Goal: Information Seeking & Learning: Learn about a topic

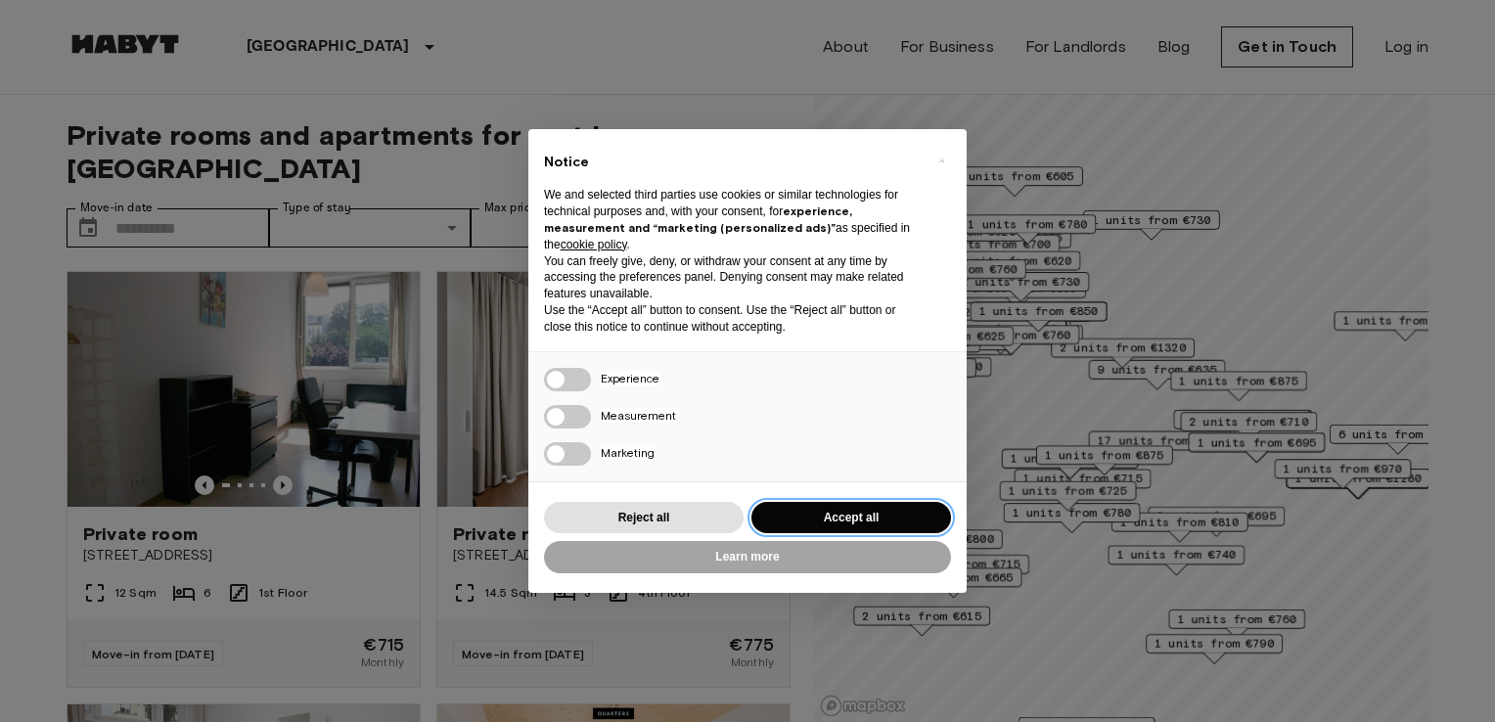
click at [927, 515] on button "Accept all" at bounding box center [851, 518] width 200 height 32
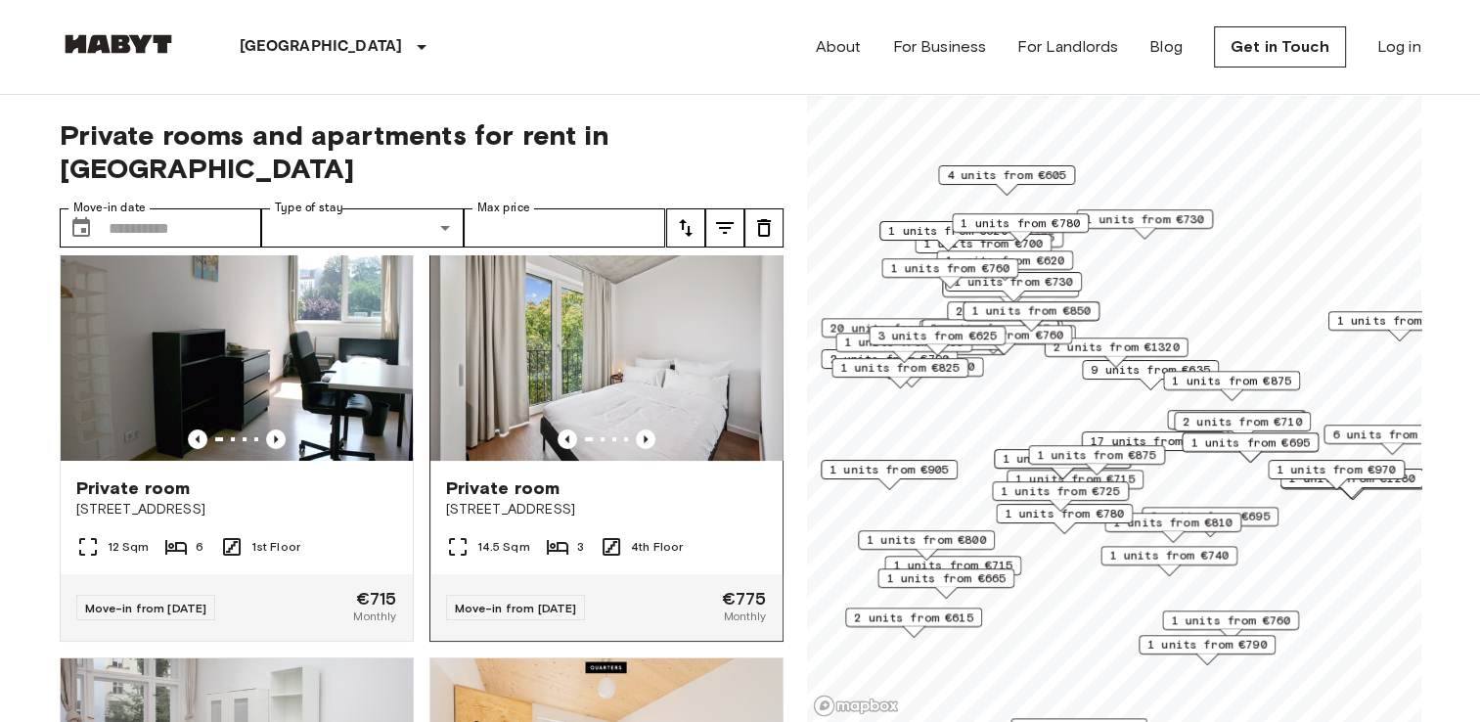
scroll to position [47, 0]
click at [644, 434] on icon "Previous image" at bounding box center [646, 438] width 4 height 8
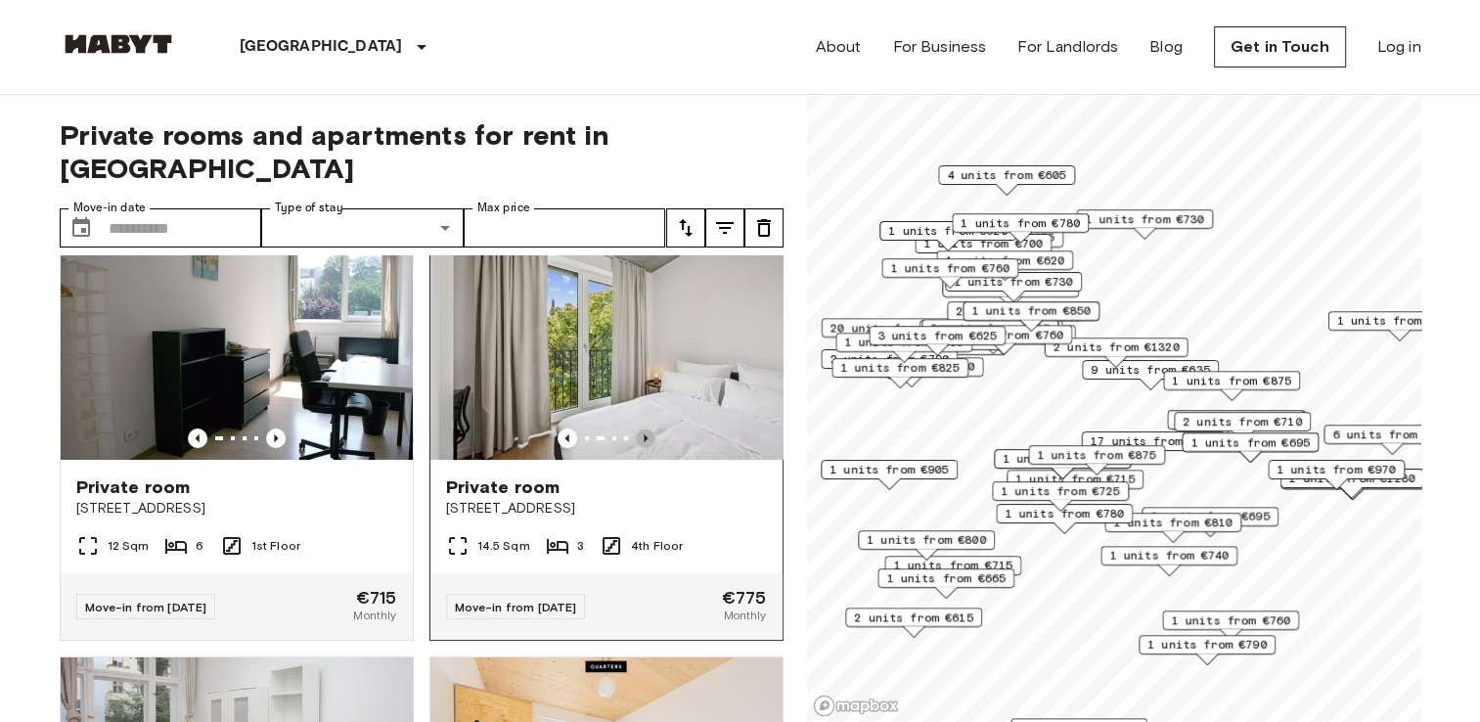
click at [644, 434] on icon "Previous image" at bounding box center [646, 438] width 4 height 8
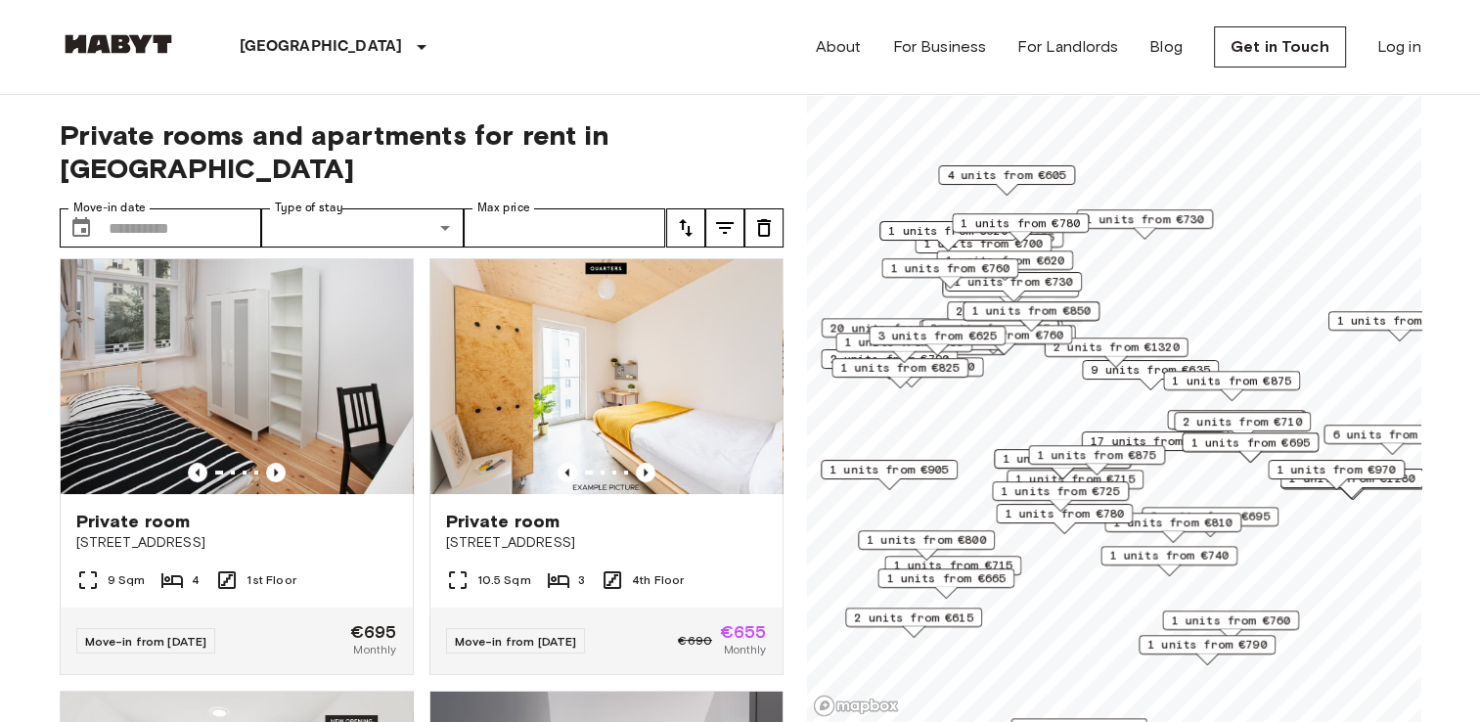
scroll to position [438, 0]
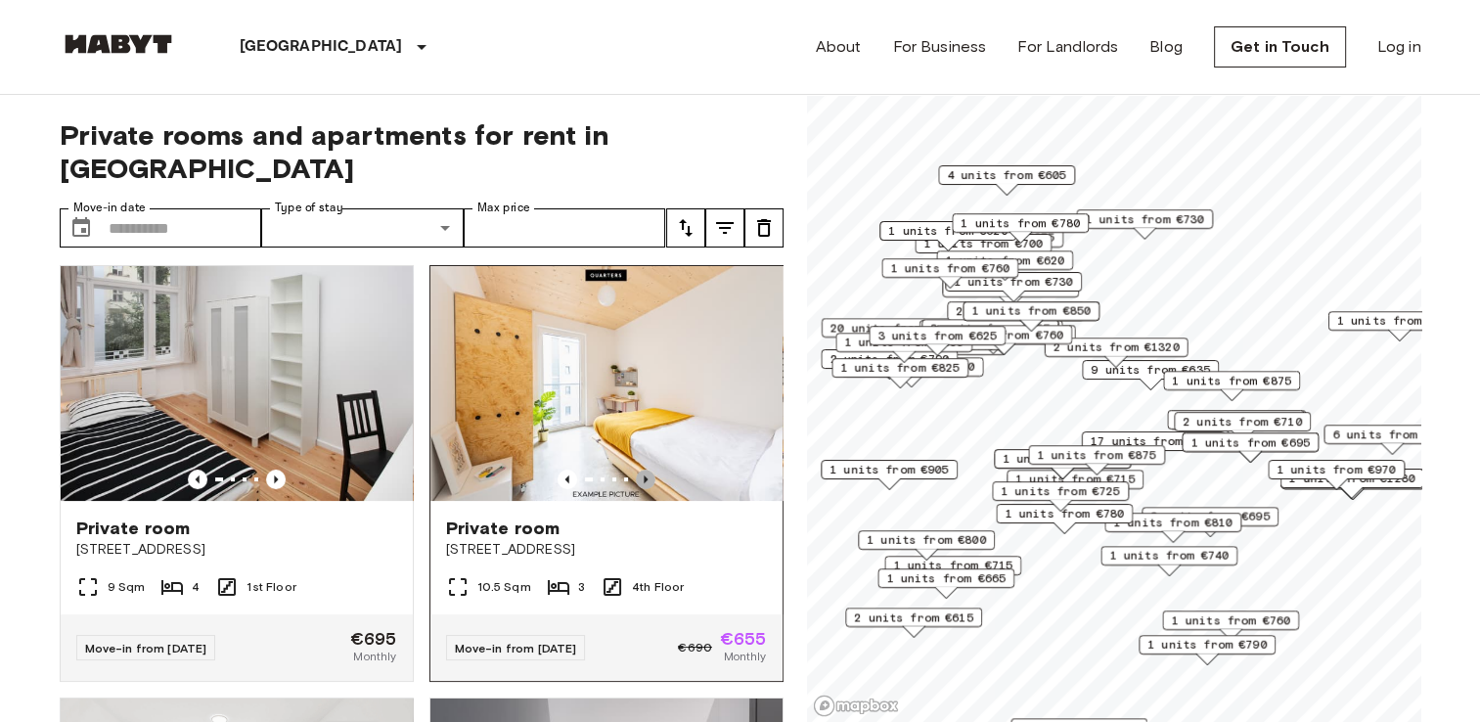
click at [636, 470] on icon "Previous image" at bounding box center [646, 480] width 20 height 20
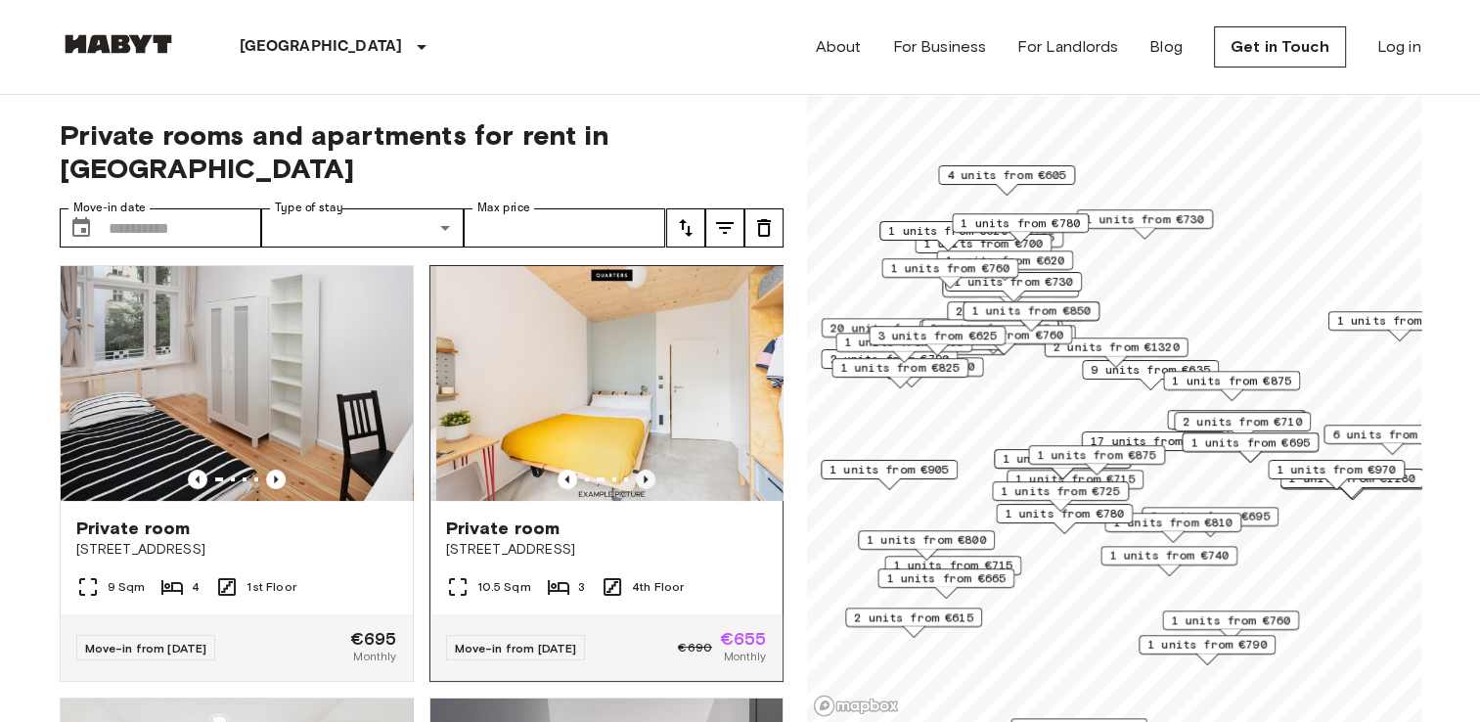
click at [636, 470] on icon "Previous image" at bounding box center [646, 480] width 20 height 20
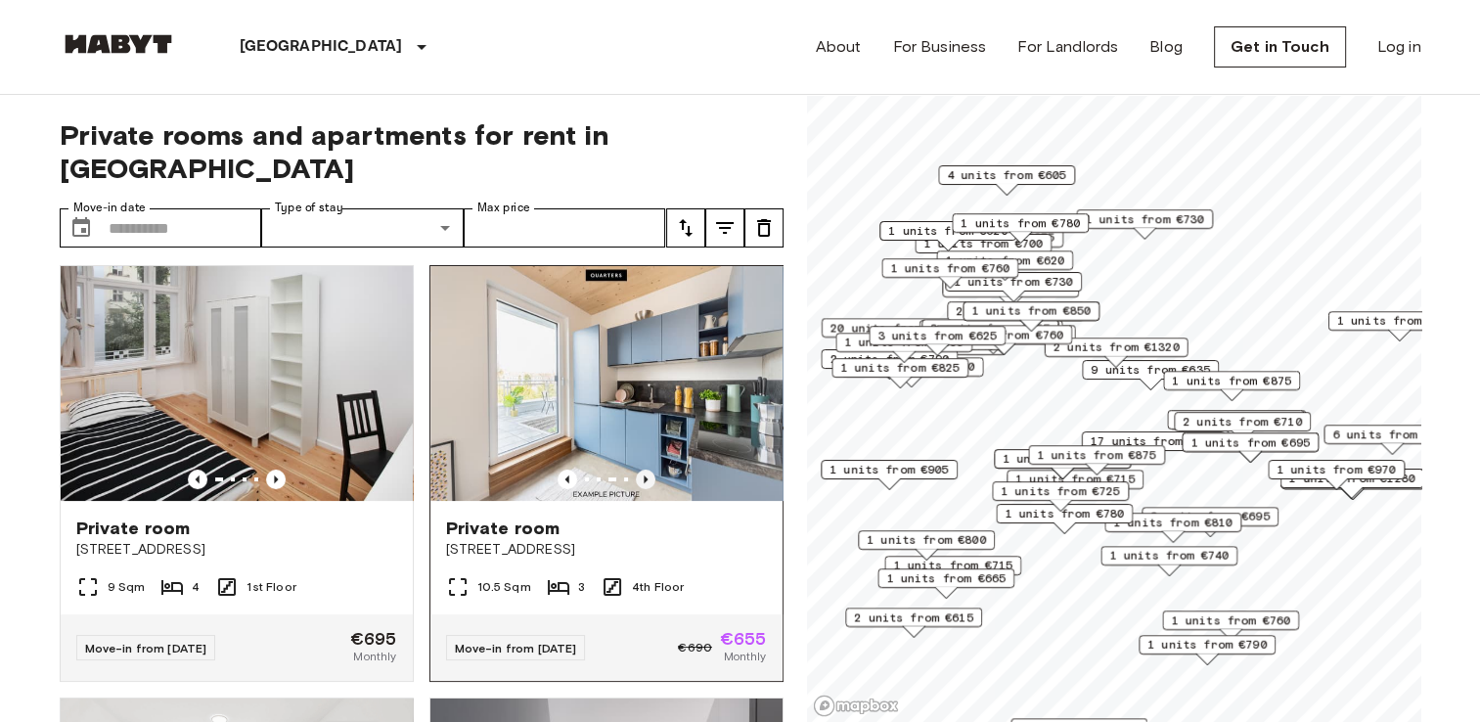
click at [636, 470] on icon "Previous image" at bounding box center [646, 480] width 20 height 20
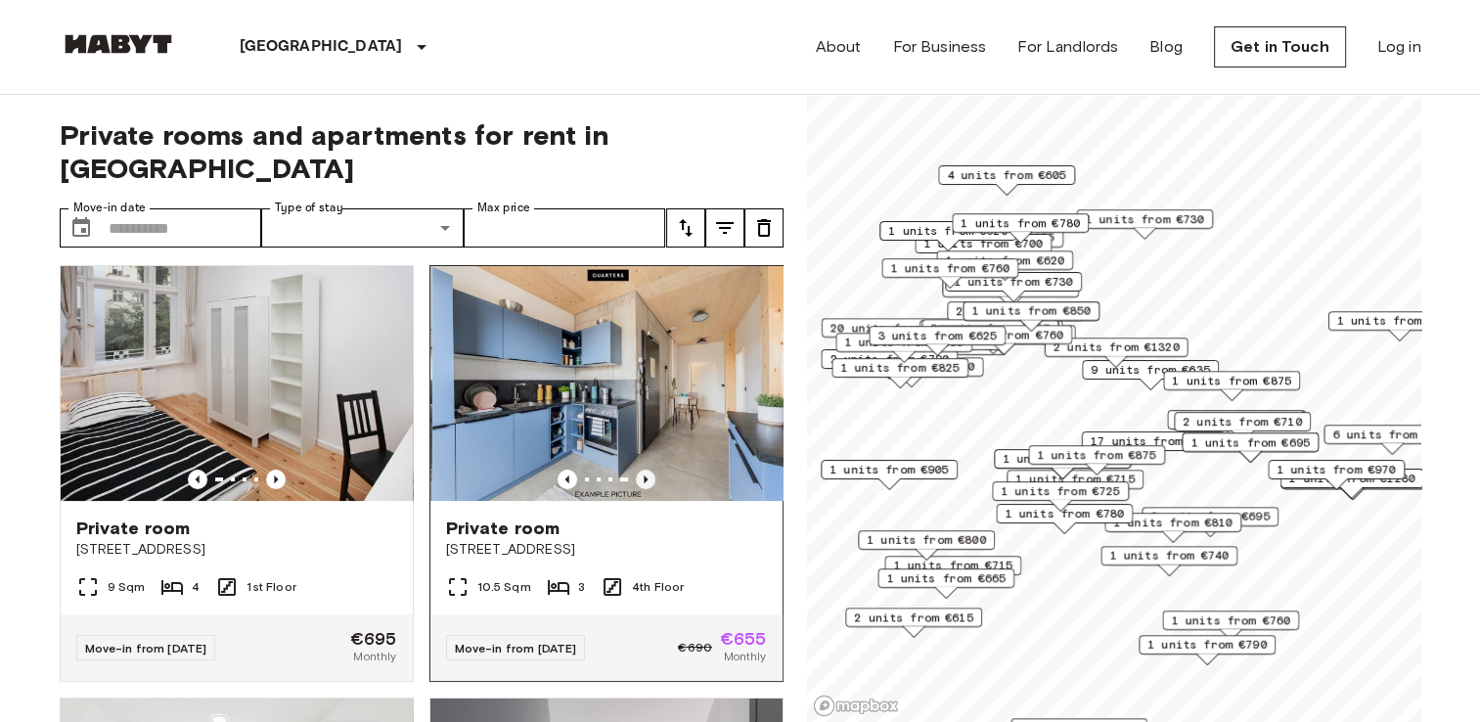
click at [636, 470] on icon "Previous image" at bounding box center [646, 480] width 20 height 20
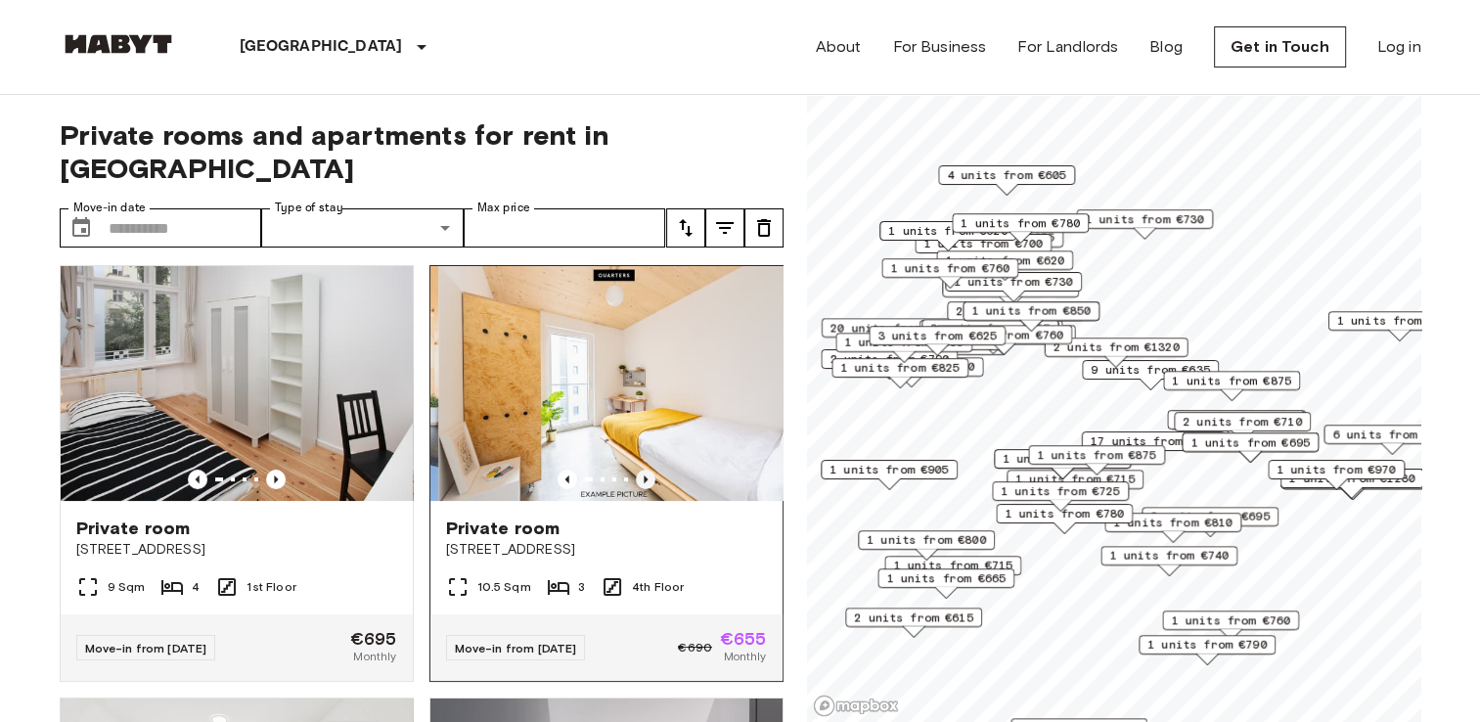
click at [636, 470] on icon "Previous image" at bounding box center [646, 480] width 20 height 20
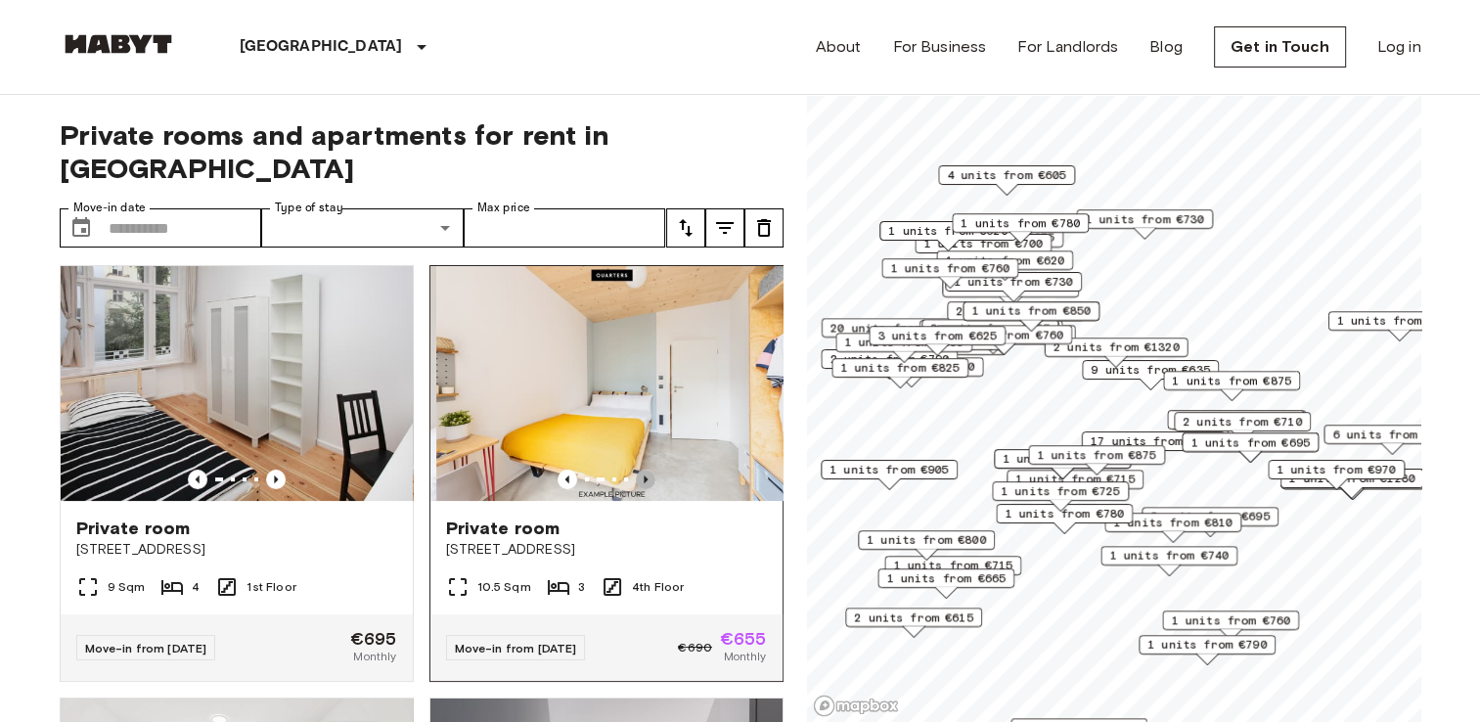
click at [636, 470] on icon "Previous image" at bounding box center [646, 480] width 20 height 20
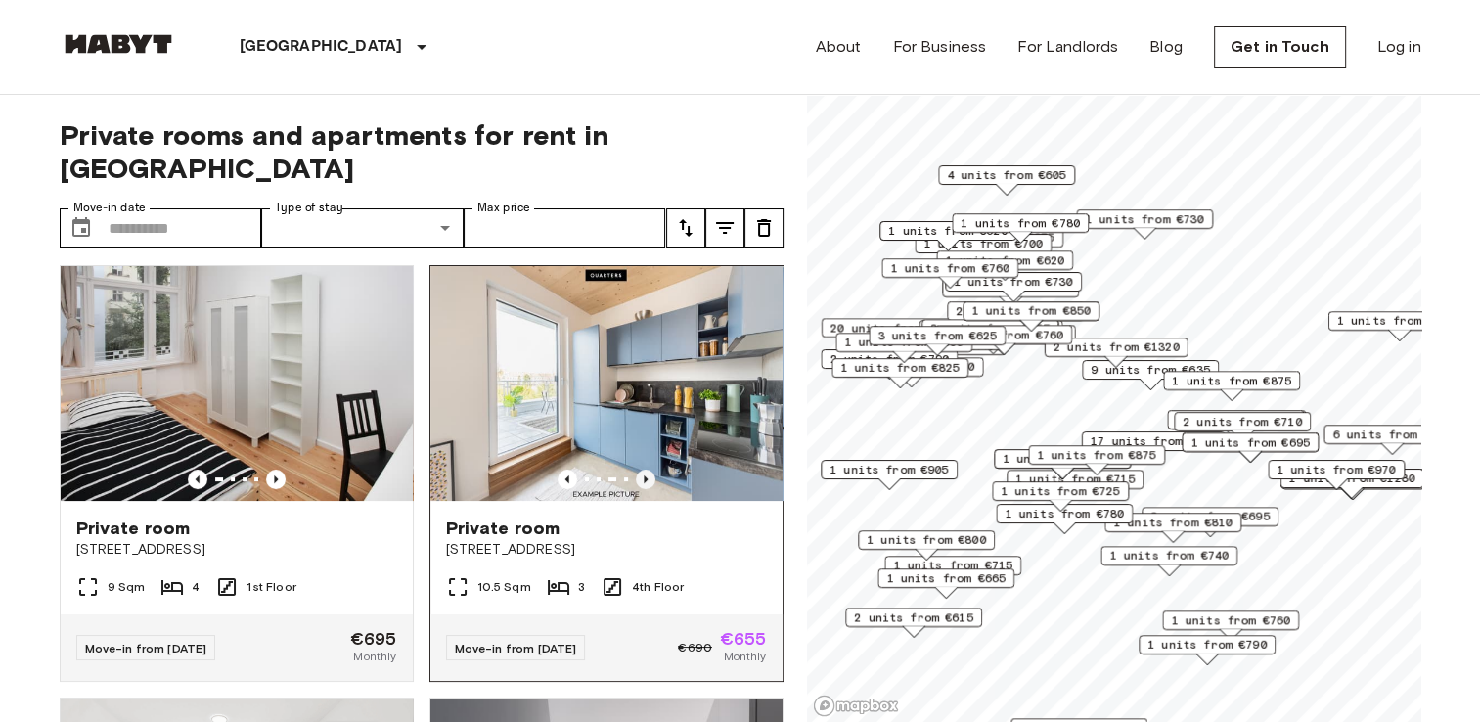
click at [644, 475] on icon "Previous image" at bounding box center [646, 479] width 4 height 8
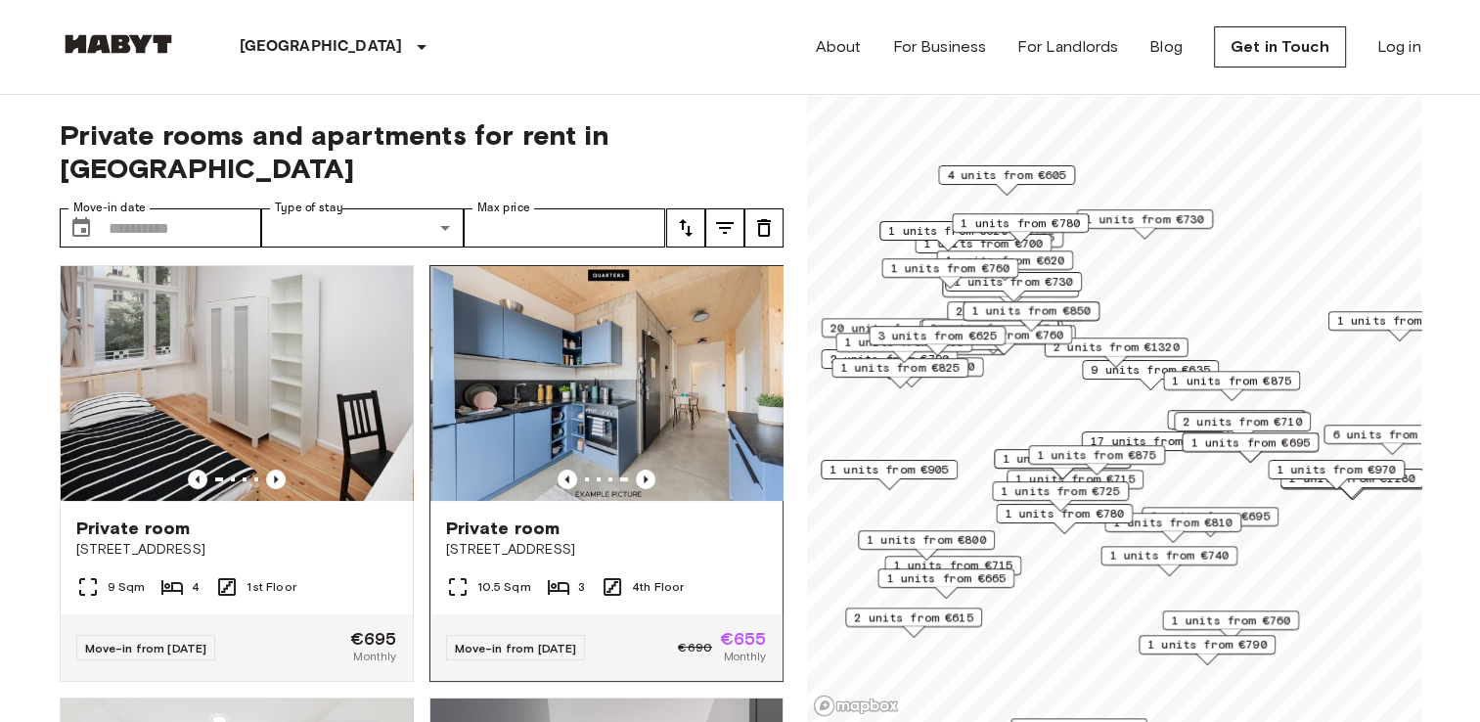
click at [634, 535] on div "Private room [STREET_ADDRESS]" at bounding box center [606, 538] width 352 height 74
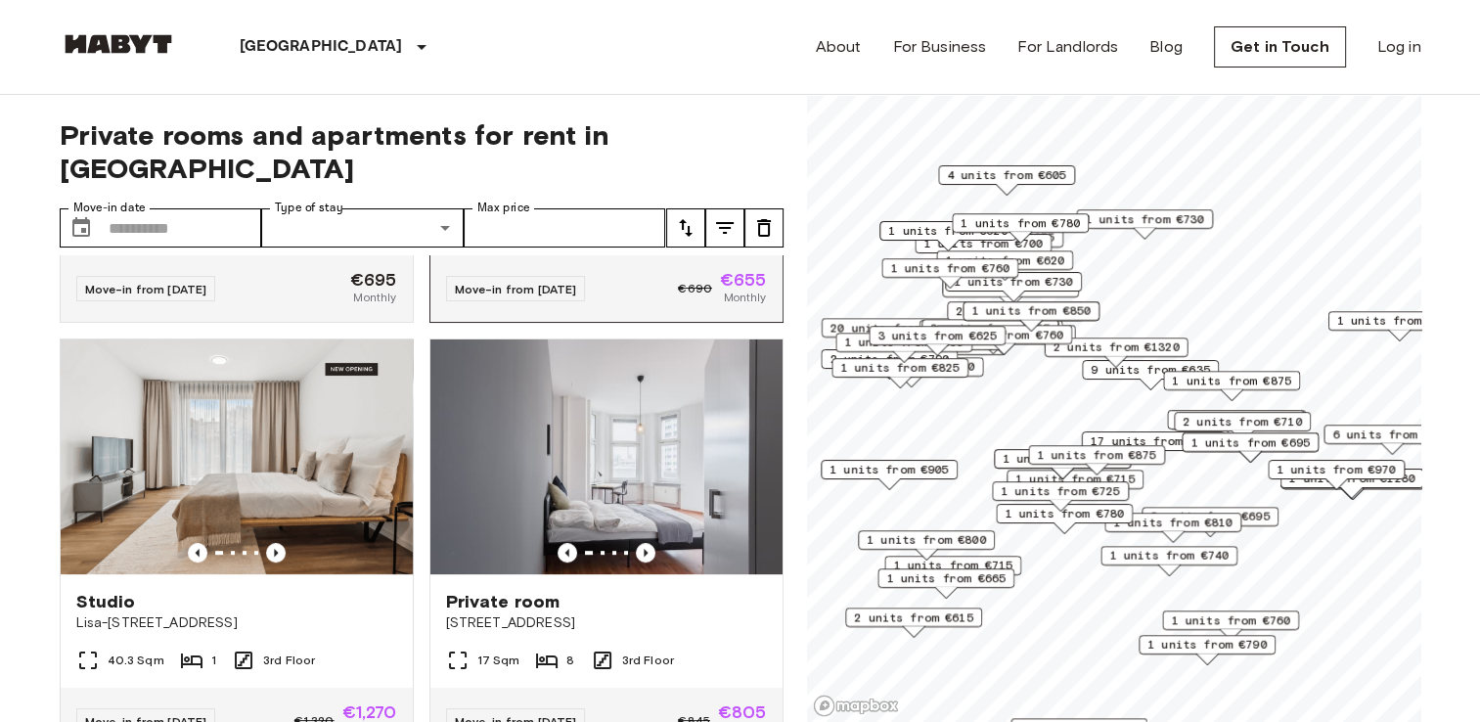
scroll to position [869, 0]
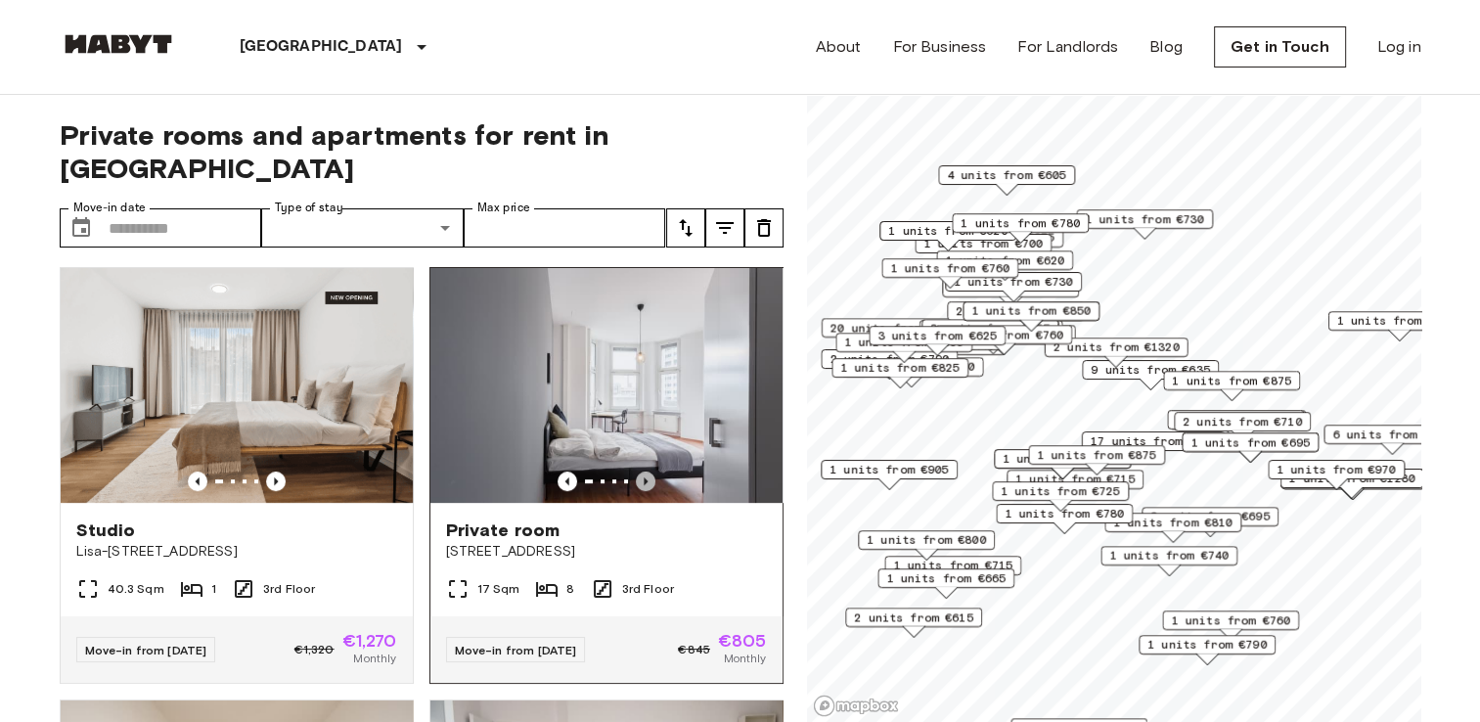
click at [636, 471] on icon "Previous image" at bounding box center [646, 481] width 20 height 20
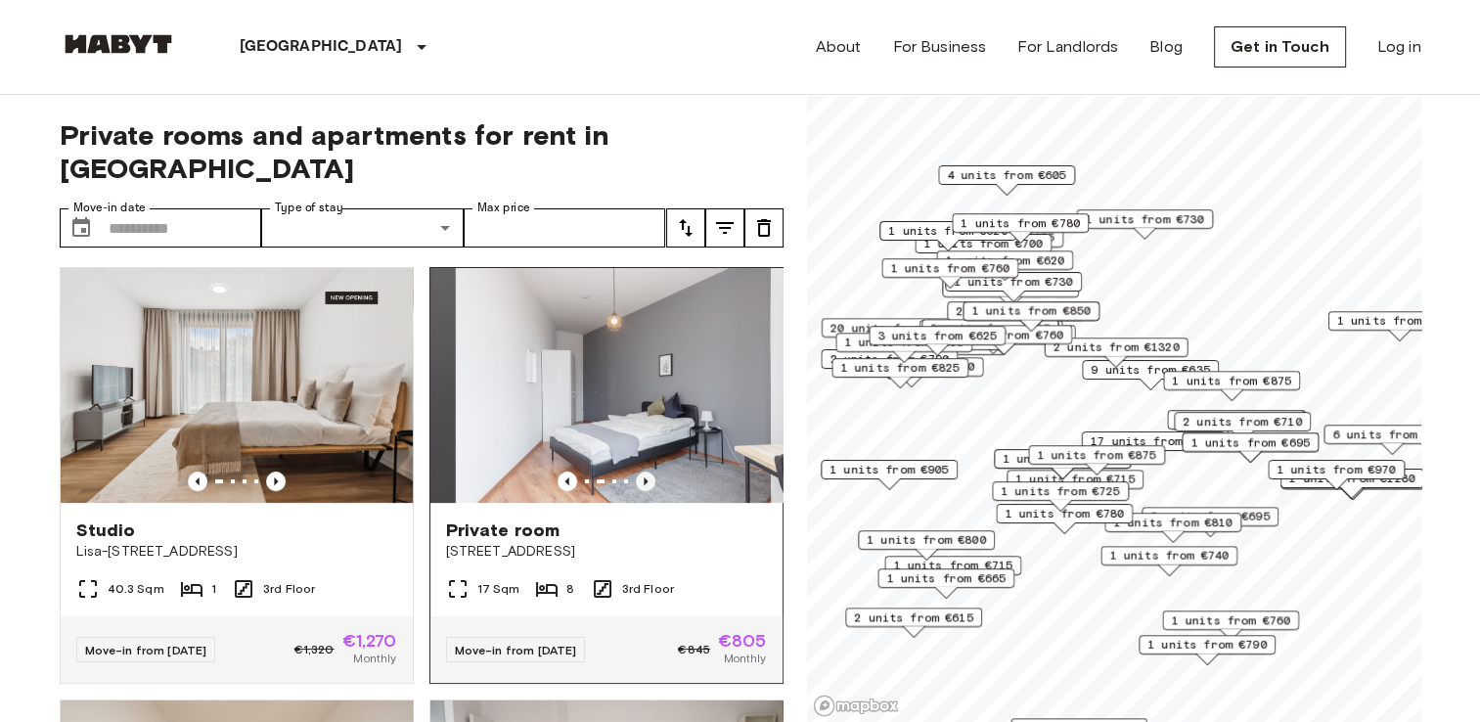
click at [636, 471] on icon "Previous image" at bounding box center [646, 481] width 20 height 20
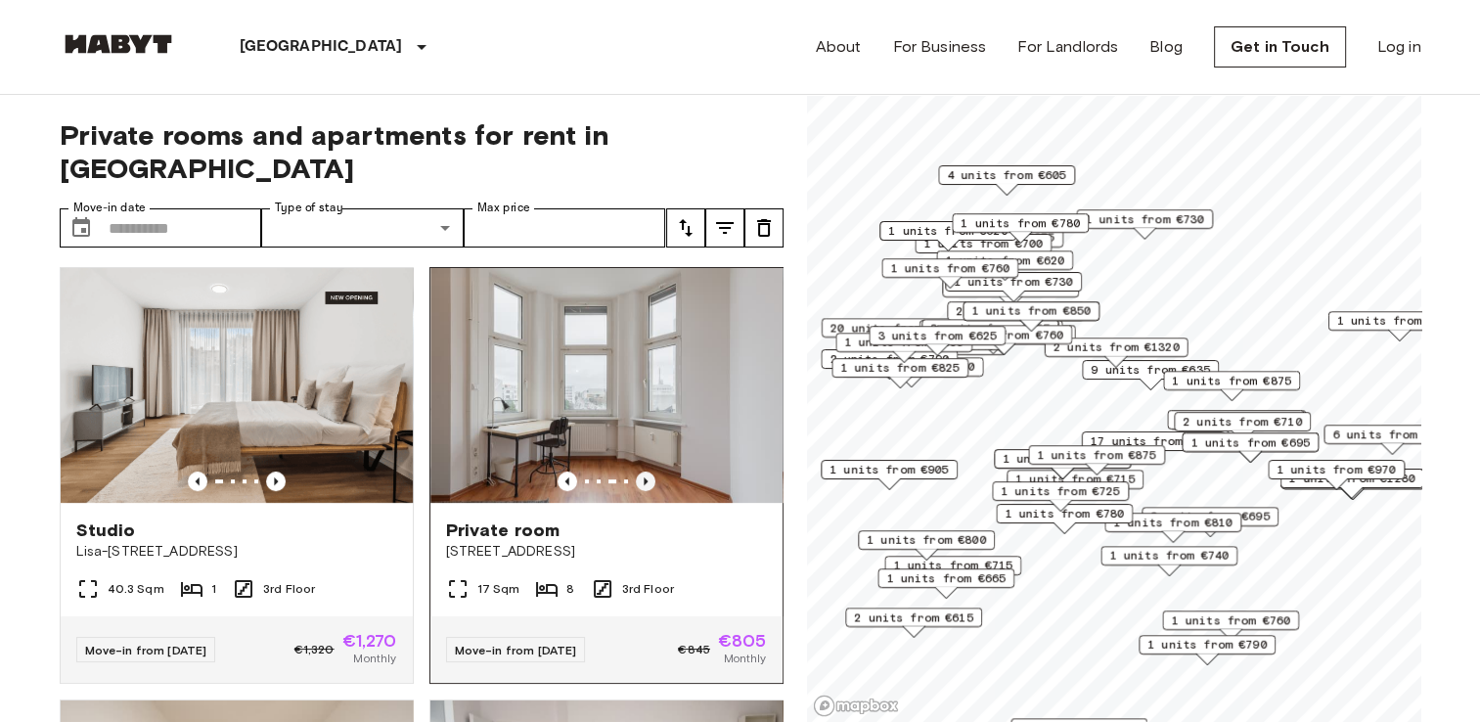
click at [636, 471] on icon "Previous image" at bounding box center [646, 481] width 20 height 20
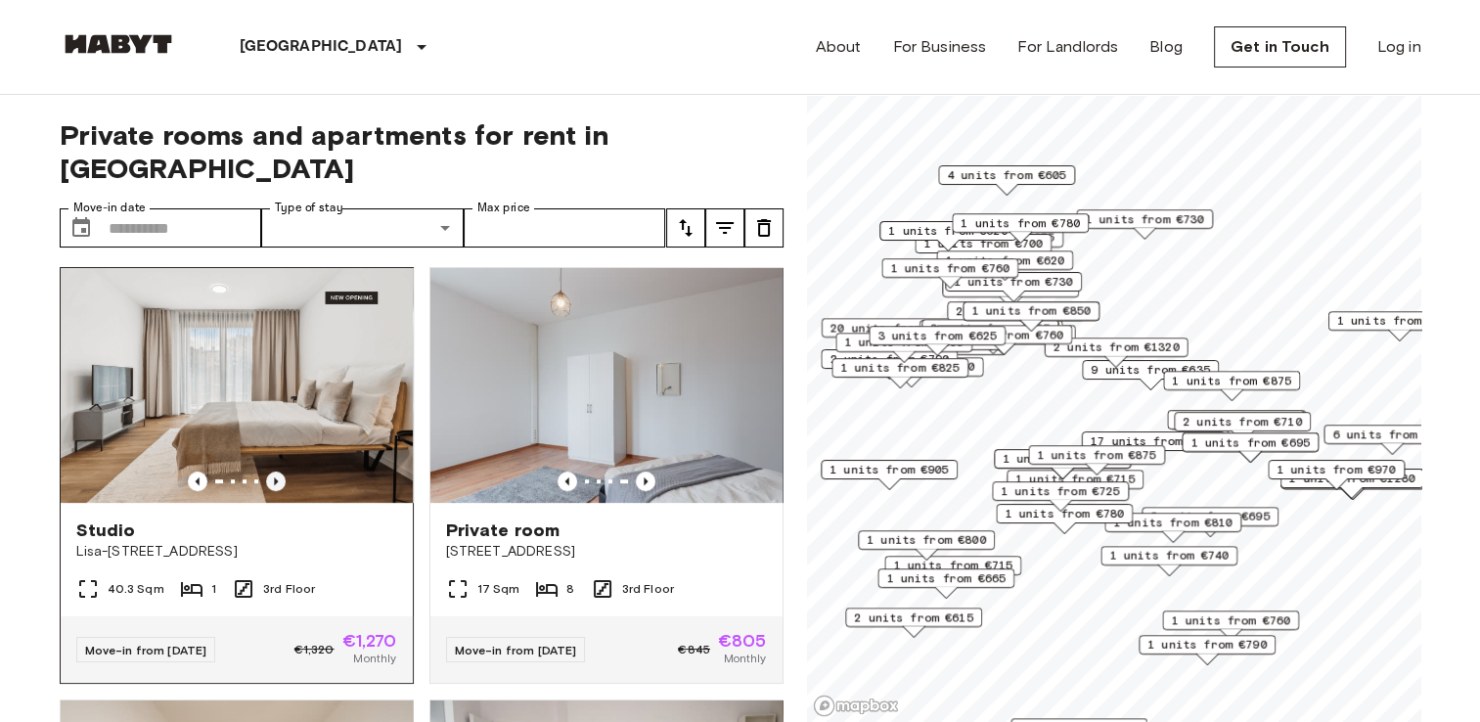
drag, startPoint x: 636, startPoint y: 461, endPoint x: 273, endPoint y: 463, distance: 362.9
click at [274, 477] on icon "Previous image" at bounding box center [276, 481] width 4 height 8
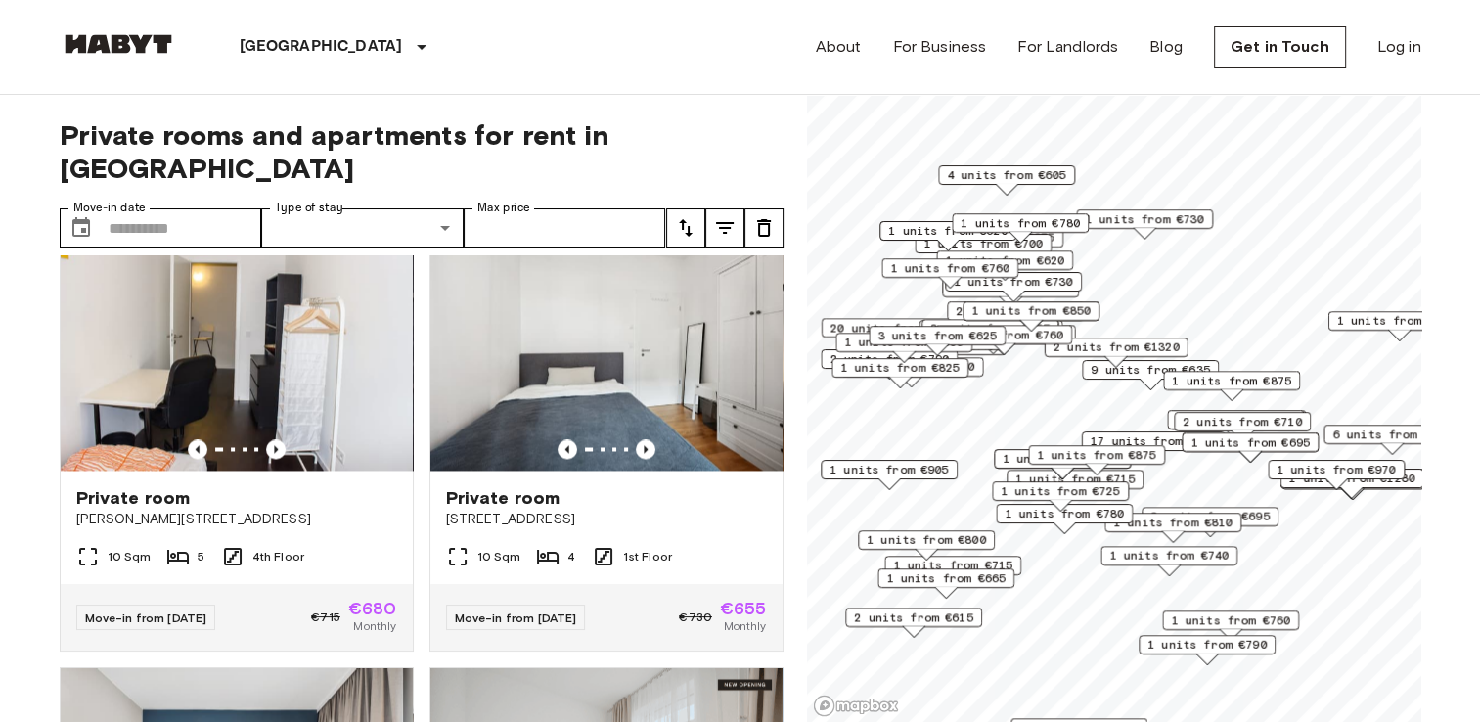
scroll to position [3079, 0]
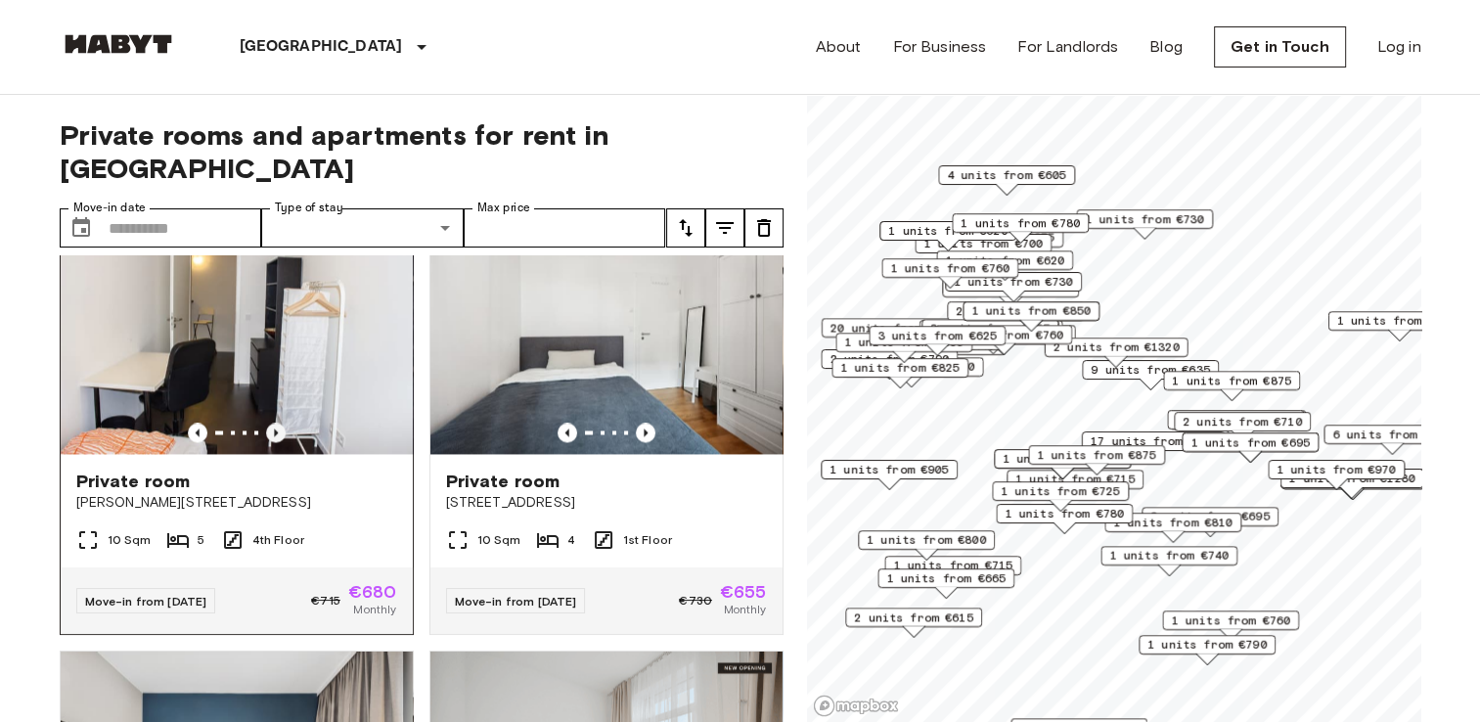
click at [274, 442] on icon "Previous image" at bounding box center [276, 433] width 20 height 20
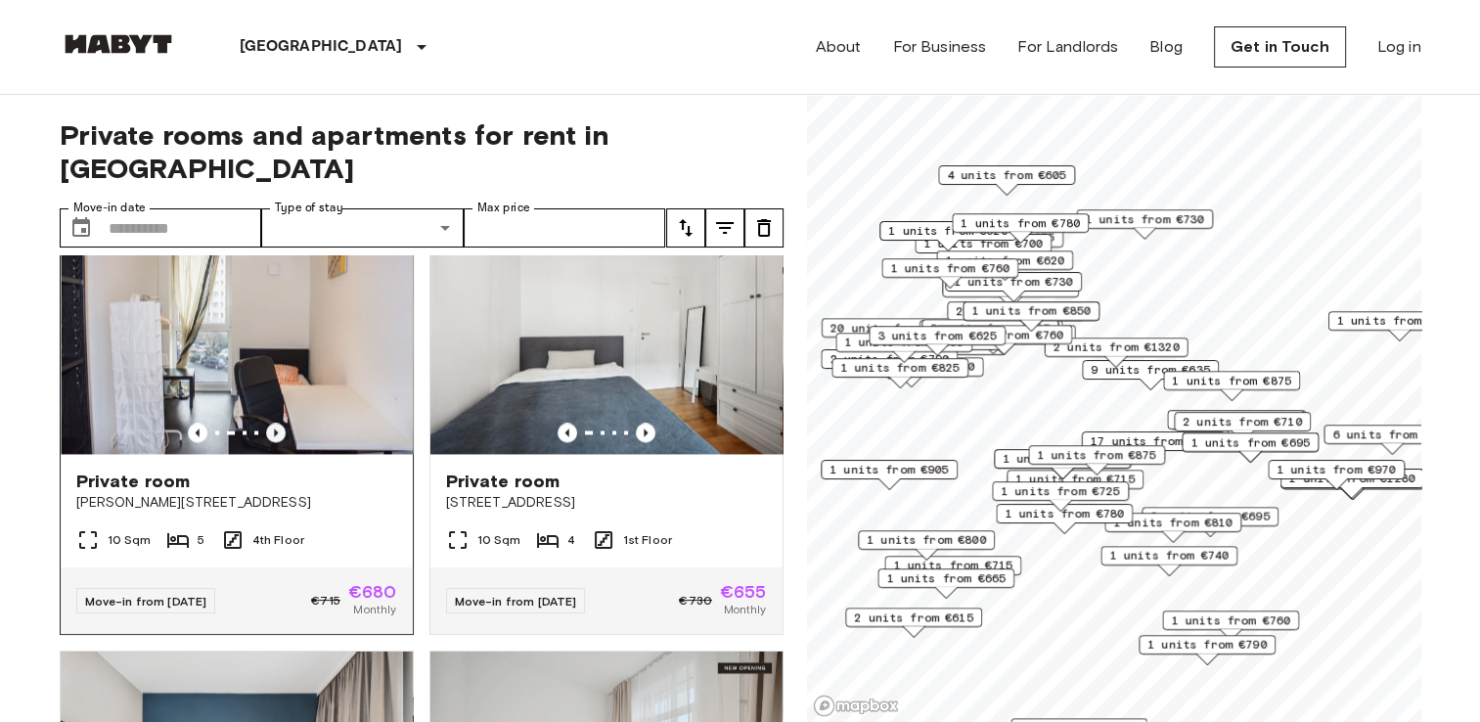
click at [274, 436] on icon "Previous image" at bounding box center [276, 432] width 4 height 8
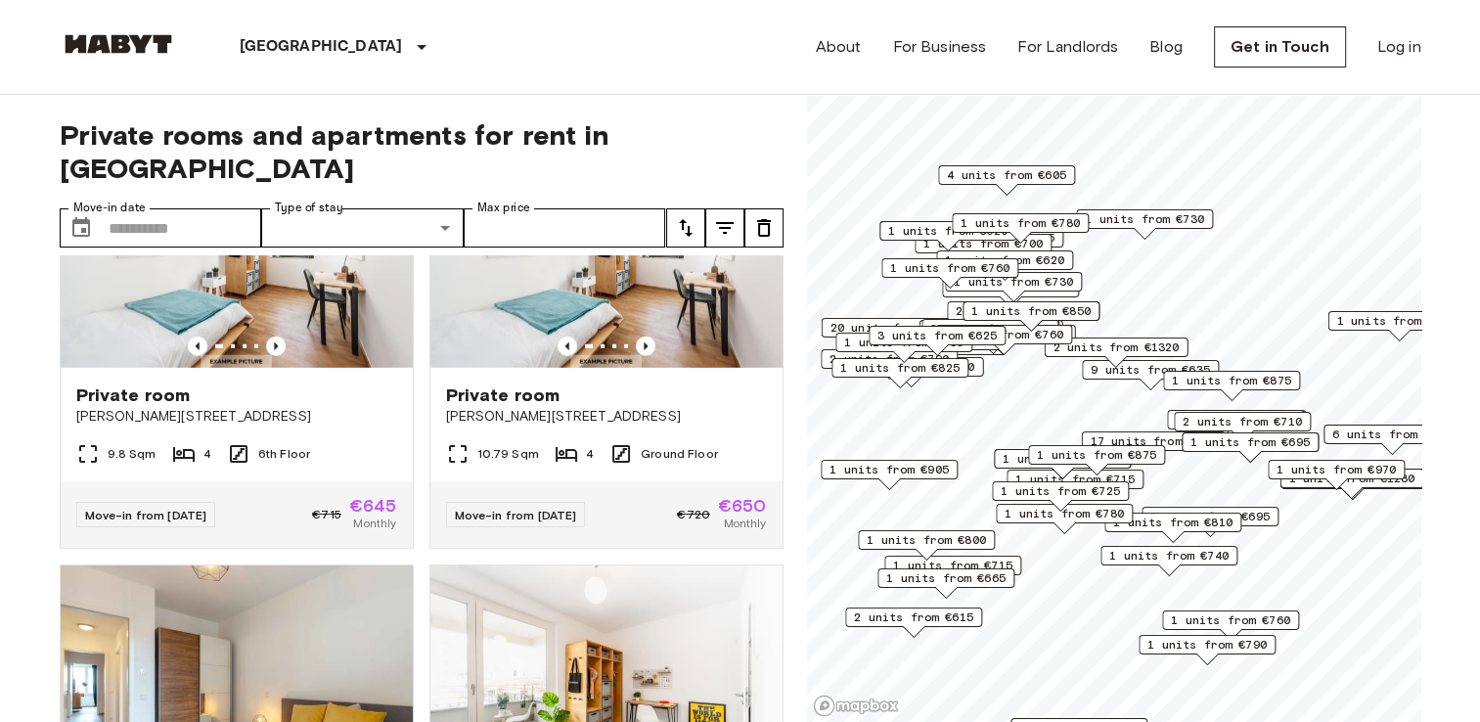
scroll to position [5761, 0]
click at [636, 355] on icon "Previous image" at bounding box center [646, 346] width 20 height 20
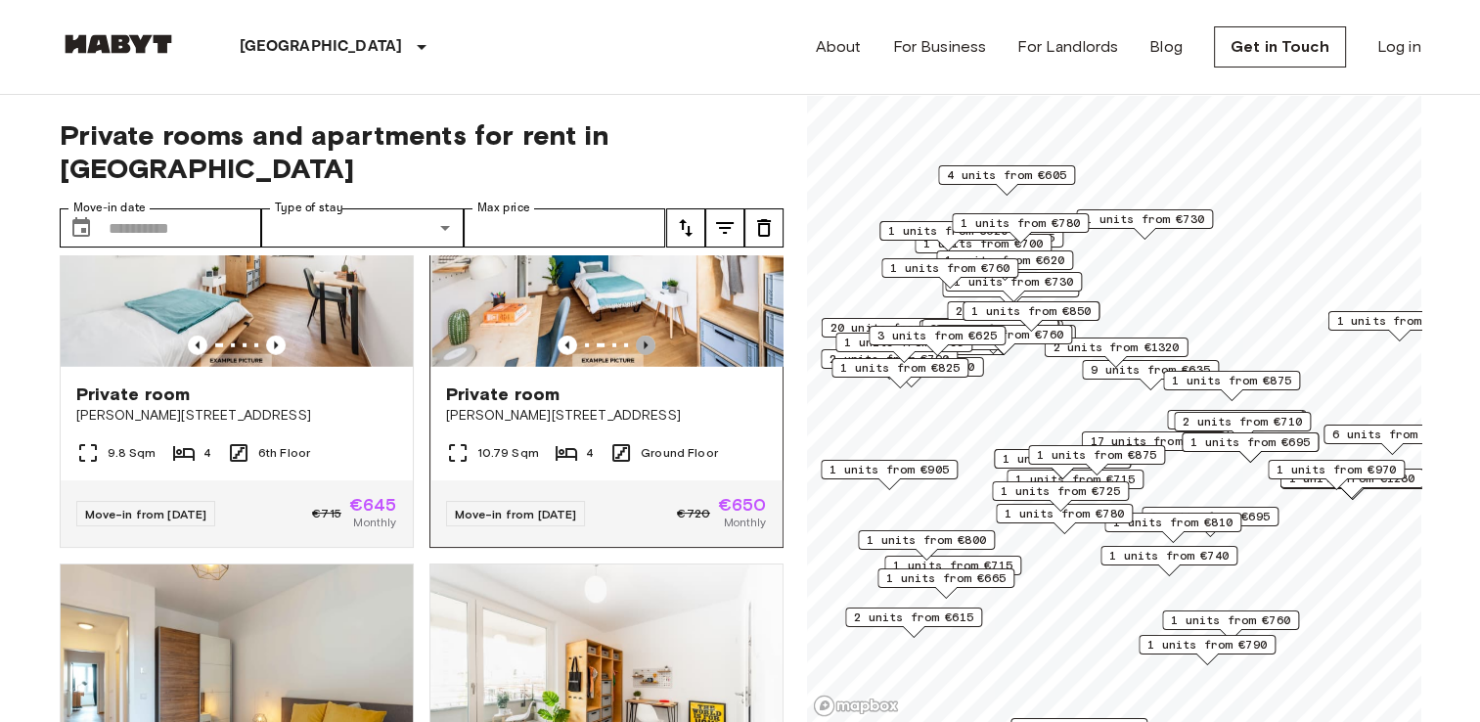
click at [636, 355] on icon "Previous image" at bounding box center [646, 346] width 20 height 20
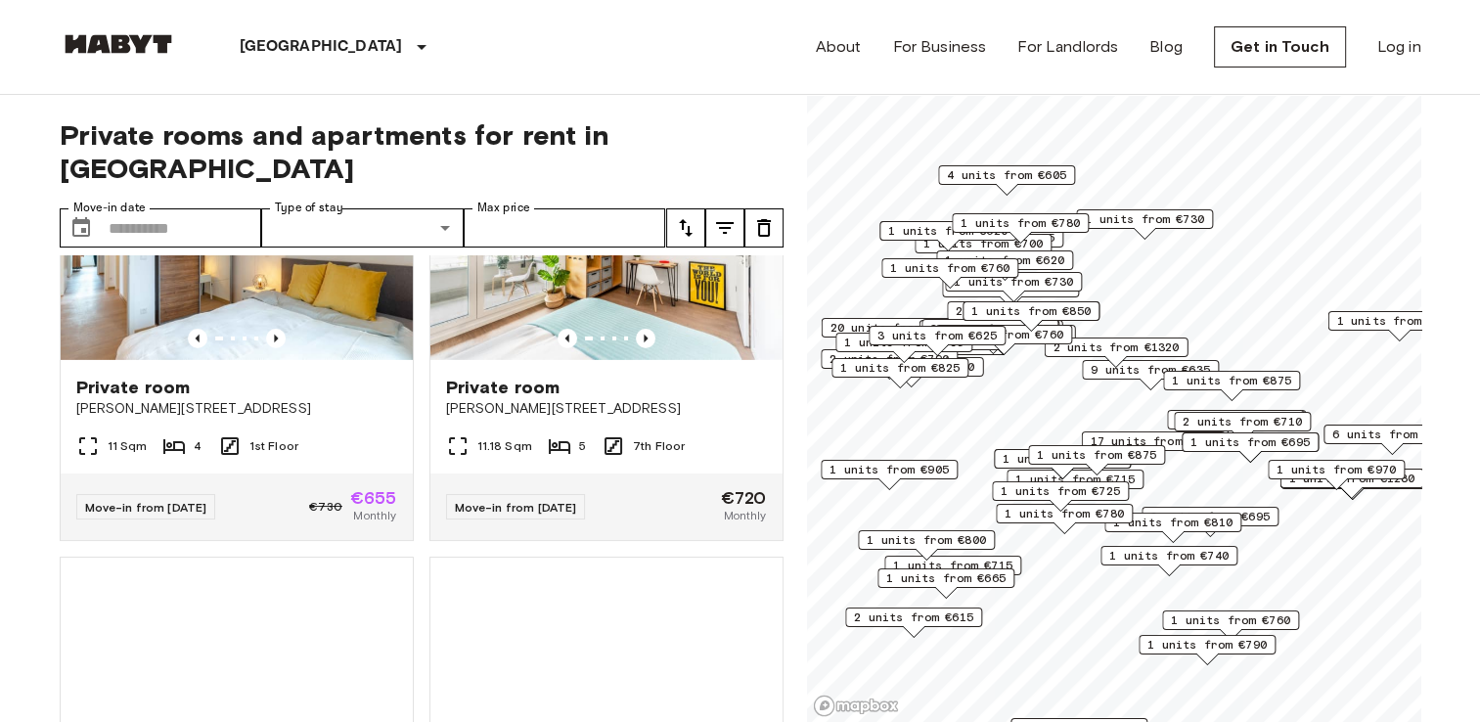
scroll to position [6203, 0]
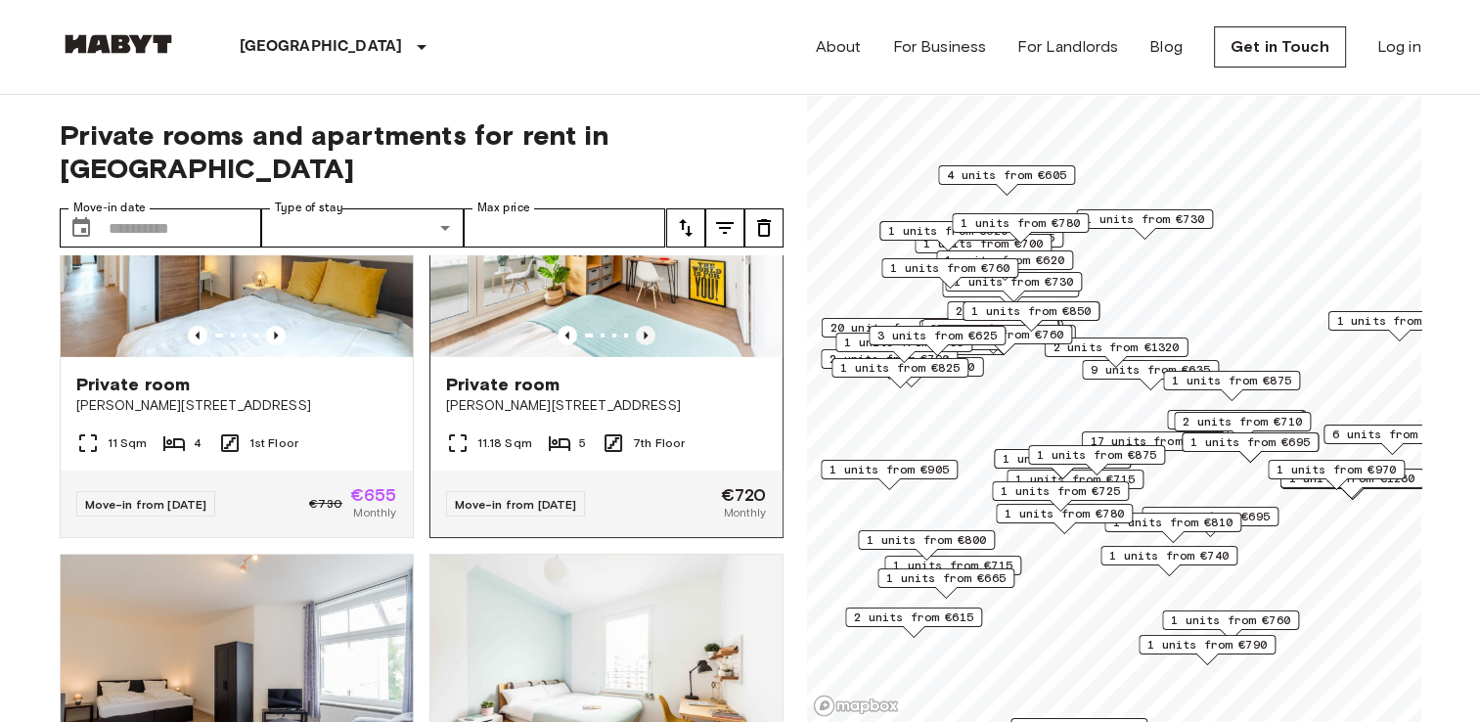
click at [636, 345] on icon "Previous image" at bounding box center [646, 336] width 20 height 20
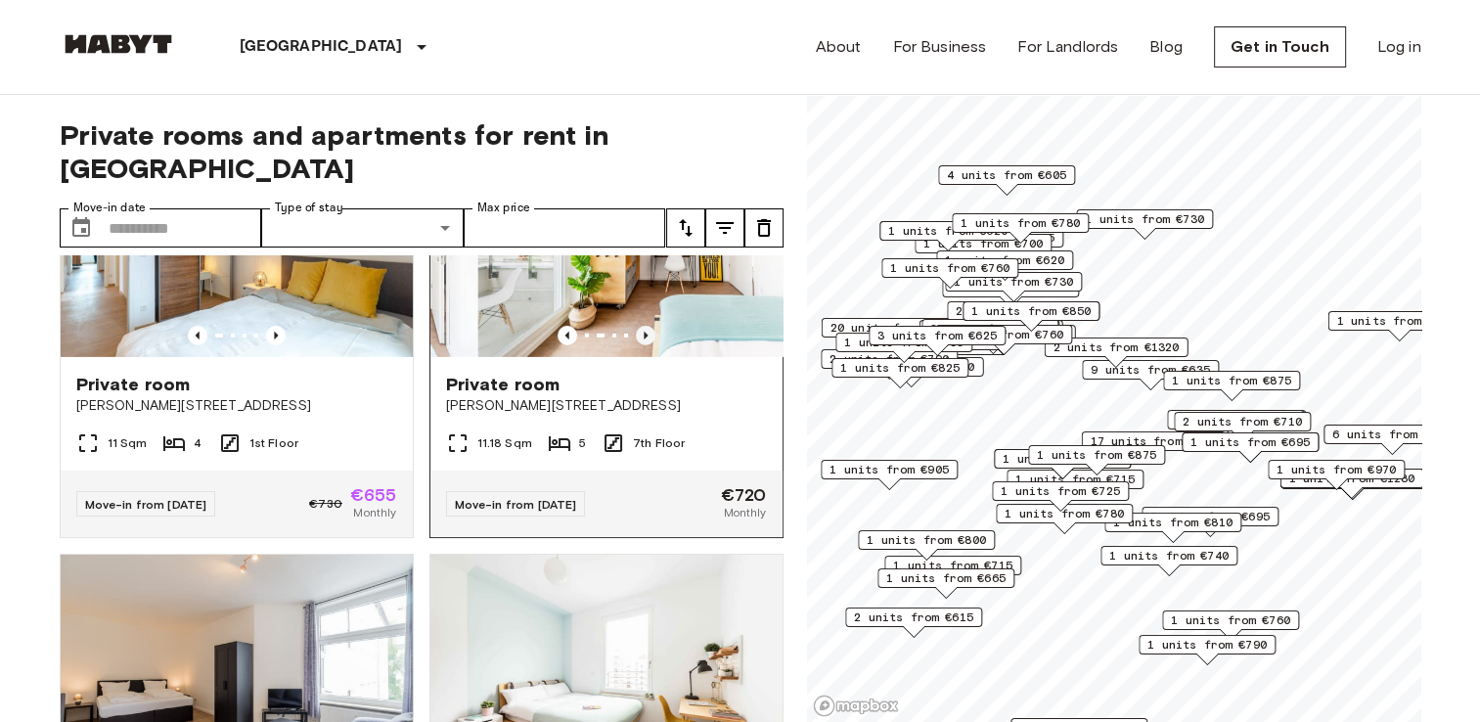
click at [636, 345] on icon "Previous image" at bounding box center [646, 336] width 20 height 20
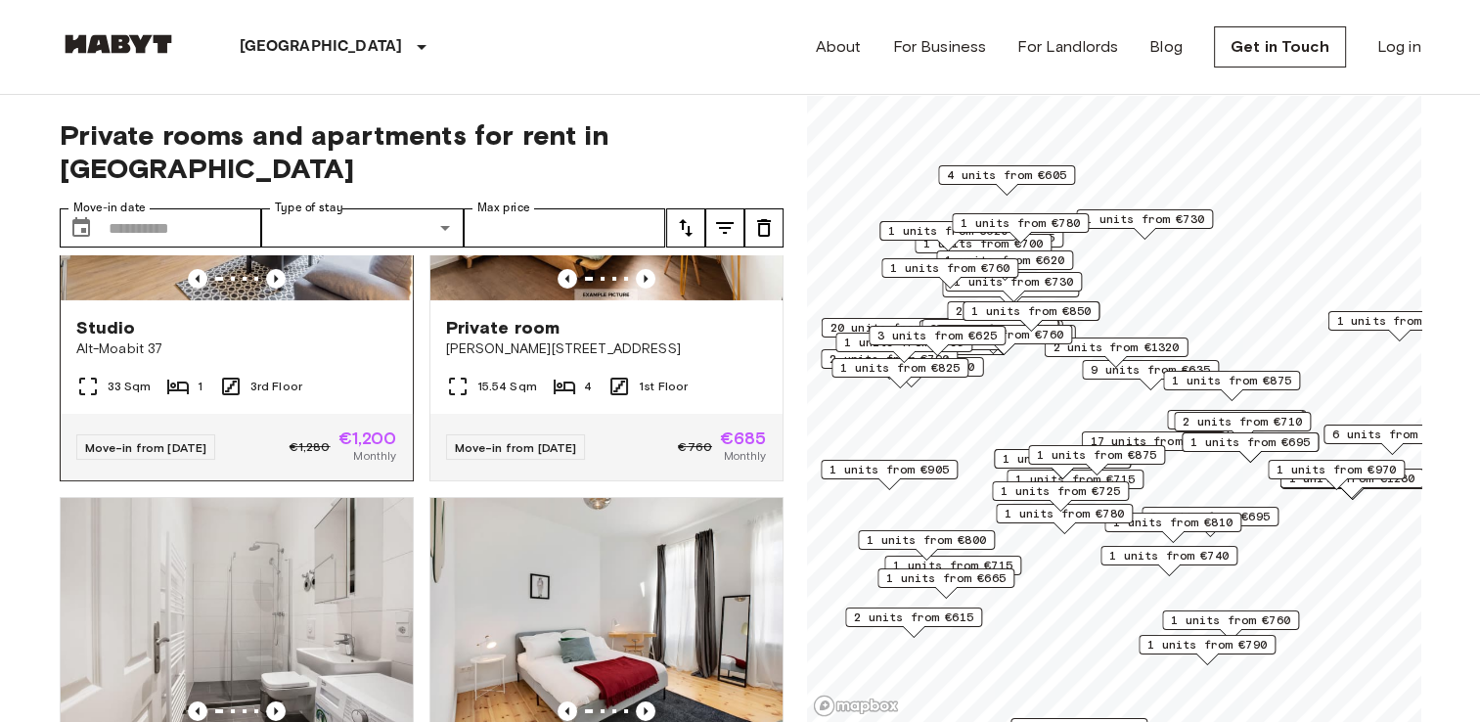
scroll to position [6691, 0]
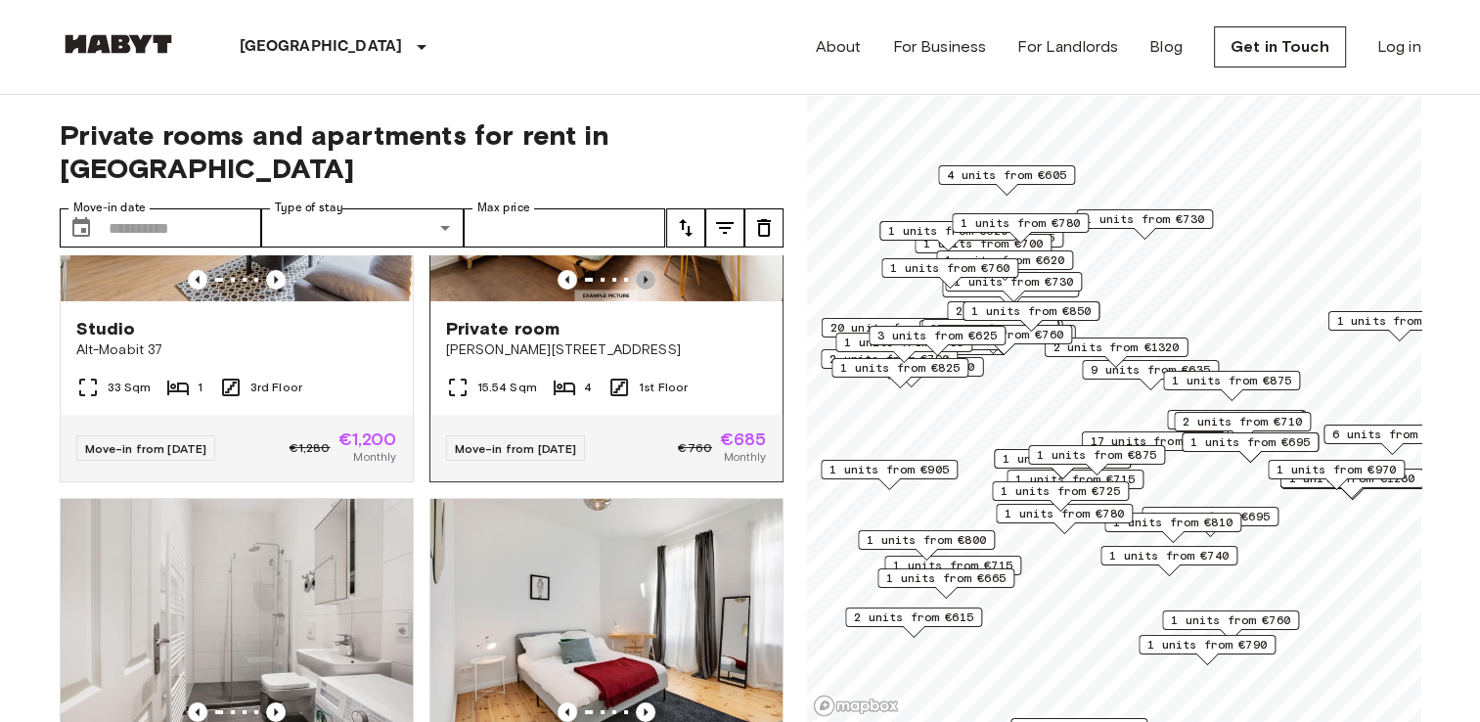
click at [644, 284] on icon "Previous image" at bounding box center [646, 280] width 4 height 8
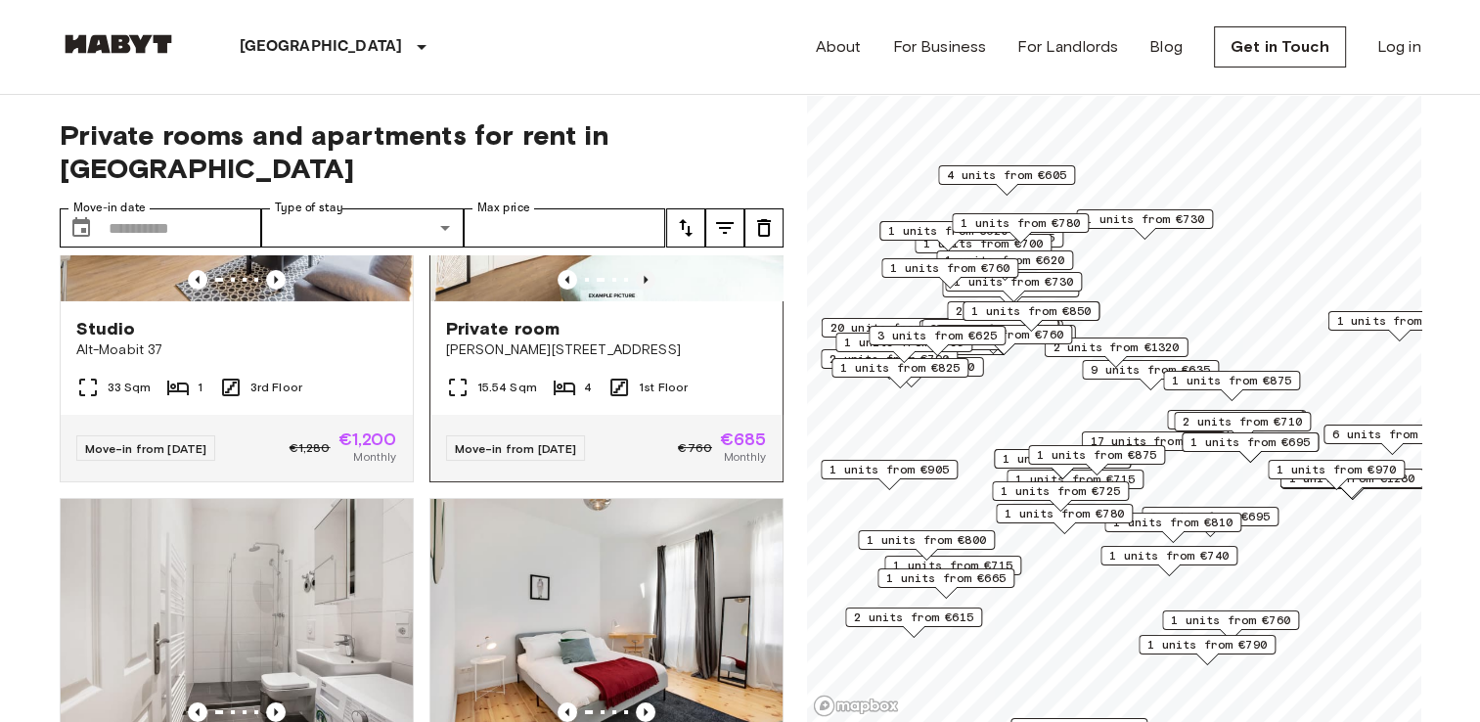
click at [644, 284] on icon "Previous image" at bounding box center [646, 280] width 4 height 8
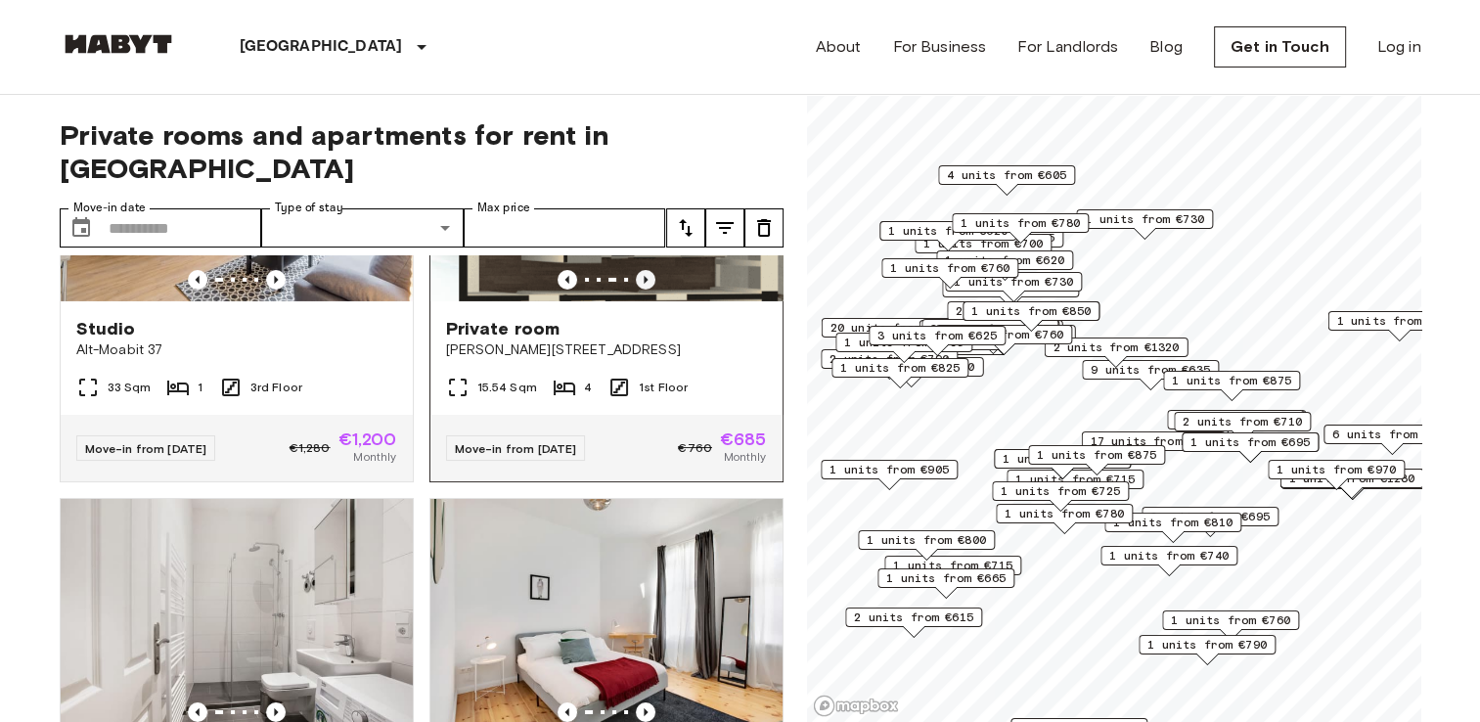
click at [644, 284] on icon "Previous image" at bounding box center [646, 280] width 4 height 8
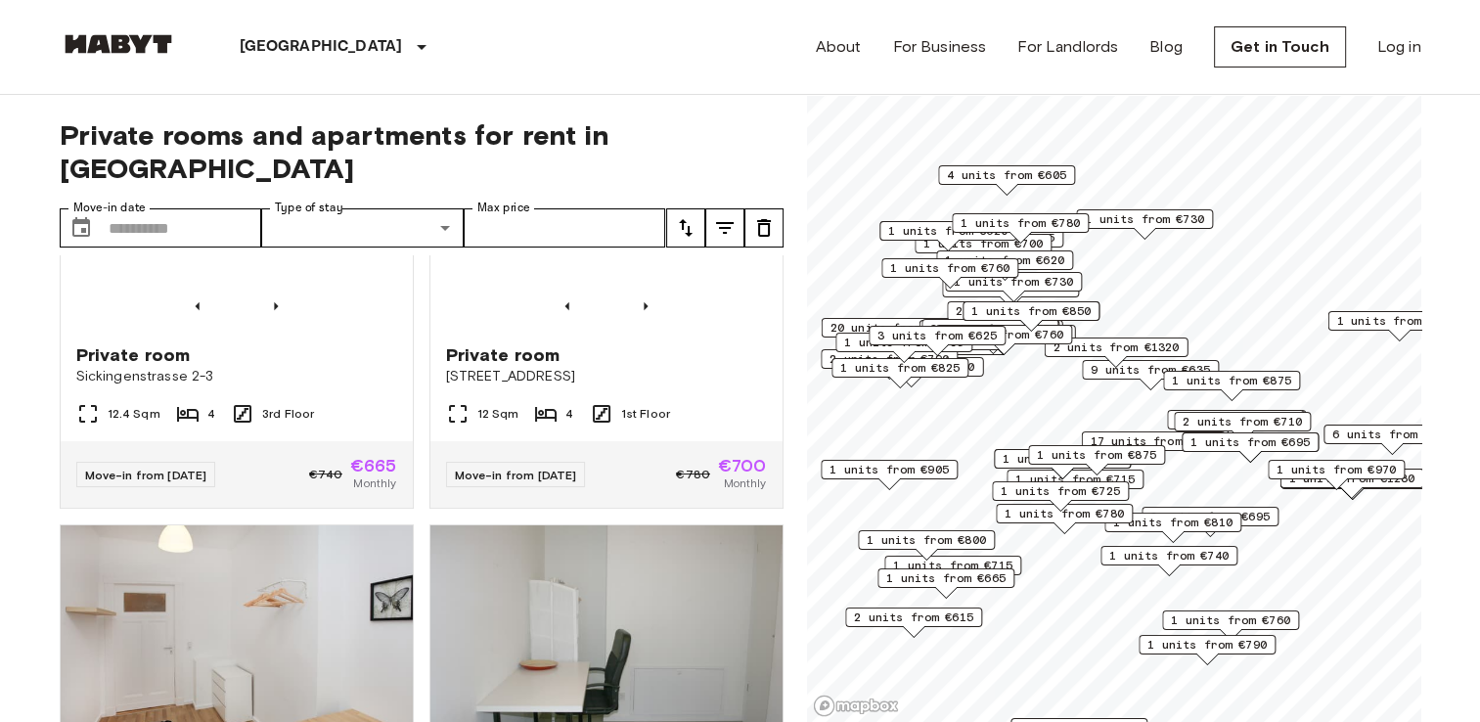
scroll to position [7555, 0]
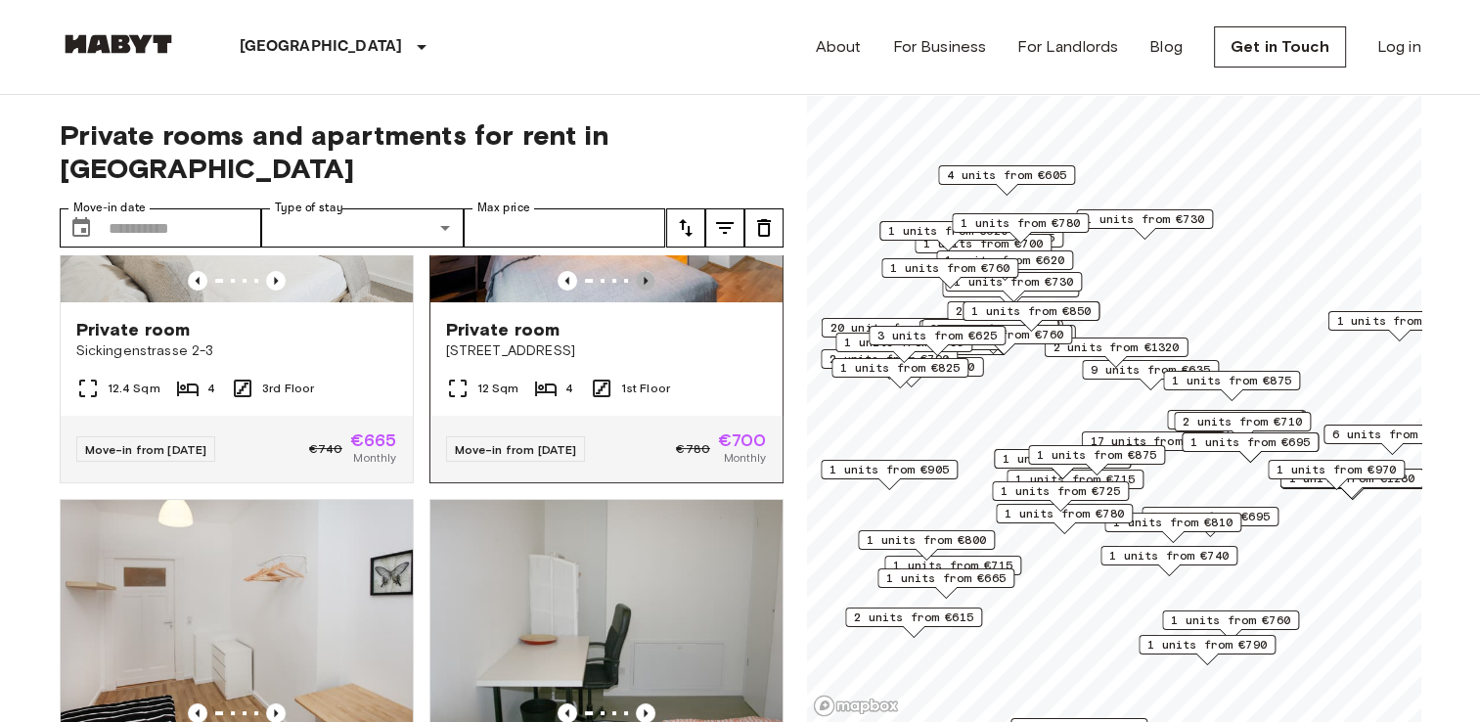
click at [636, 291] on icon "Previous image" at bounding box center [646, 281] width 20 height 20
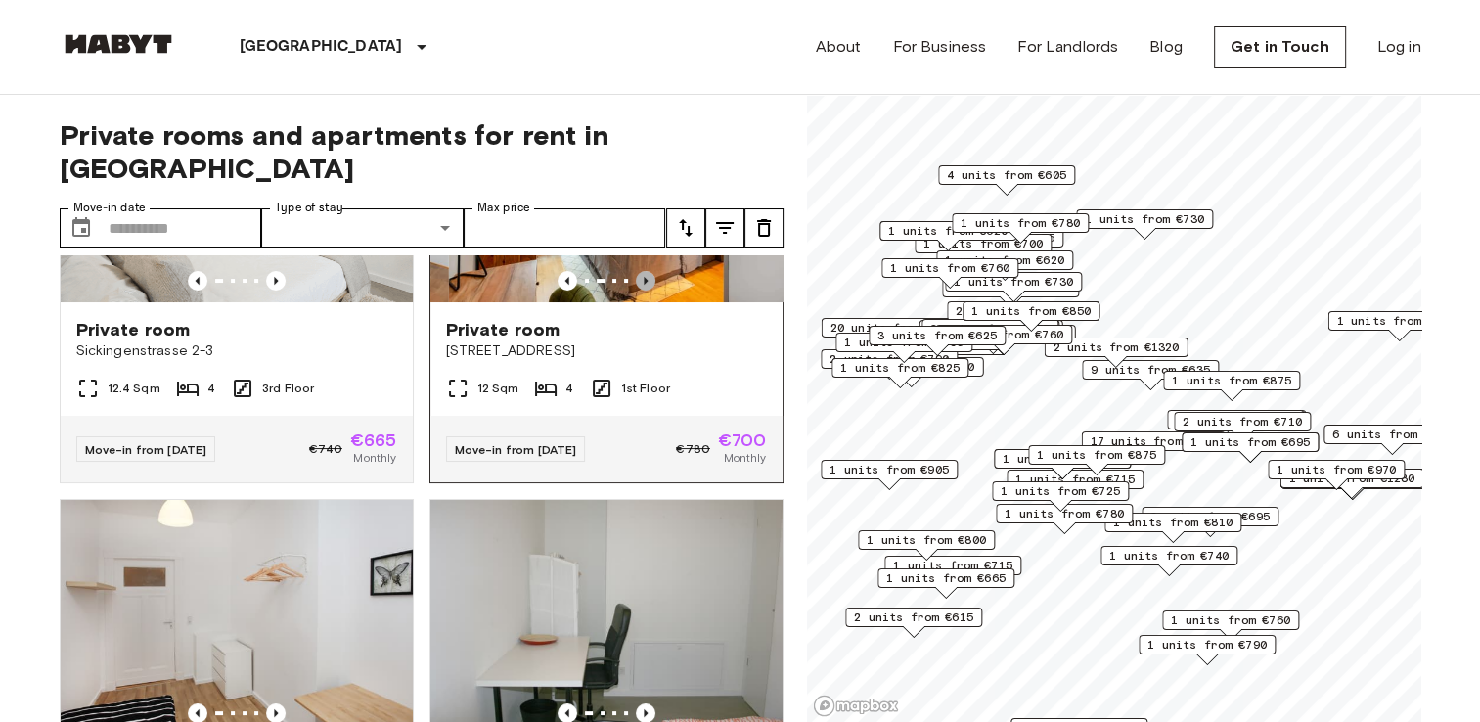
click at [636, 291] on icon "Previous image" at bounding box center [646, 281] width 20 height 20
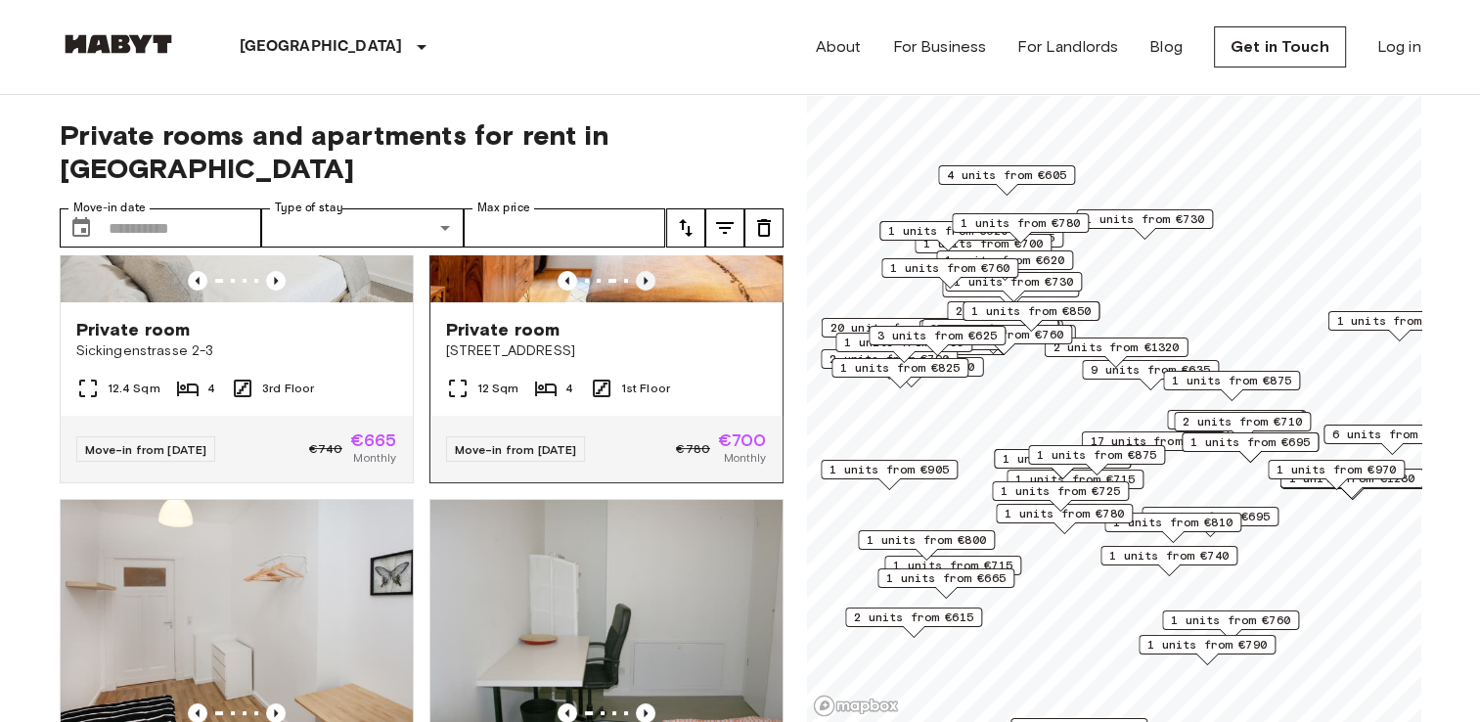
click at [644, 285] on icon "Previous image" at bounding box center [646, 281] width 4 height 8
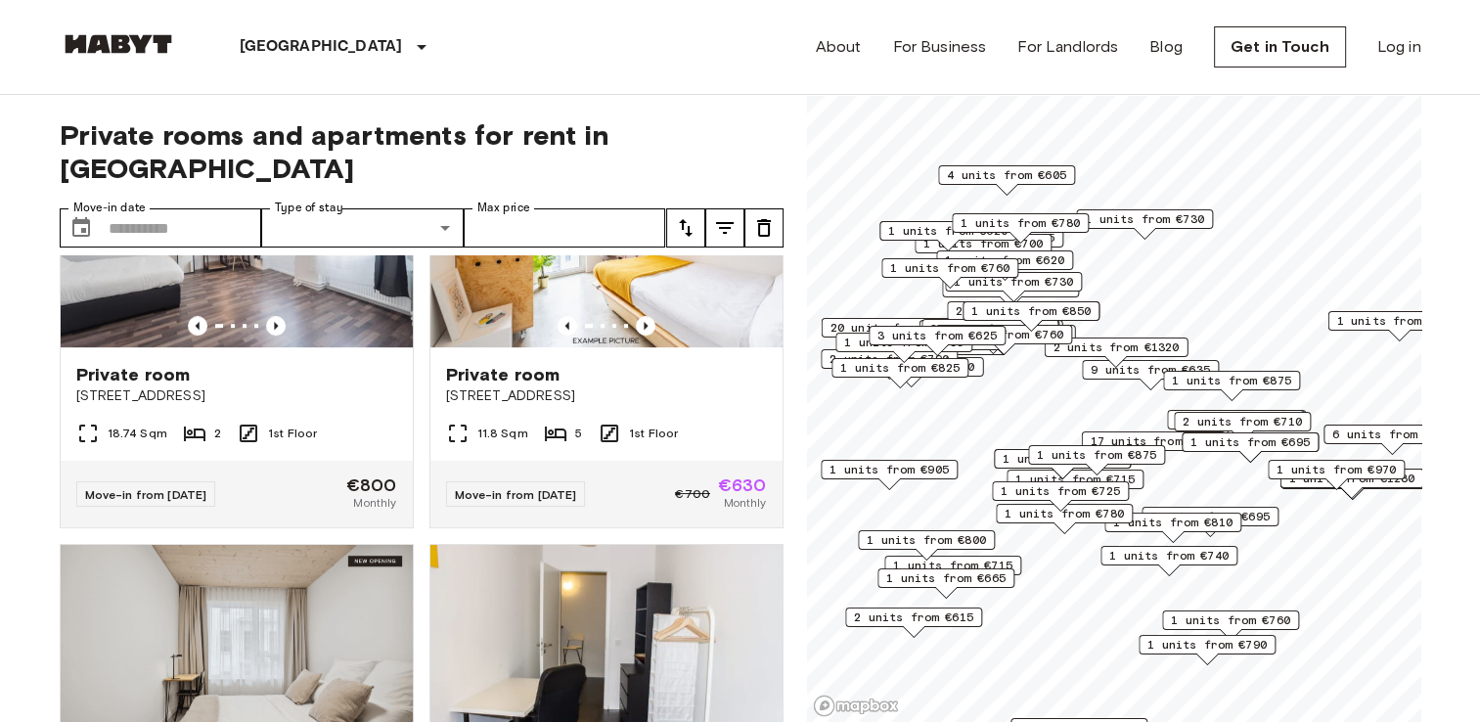
scroll to position [8396, 0]
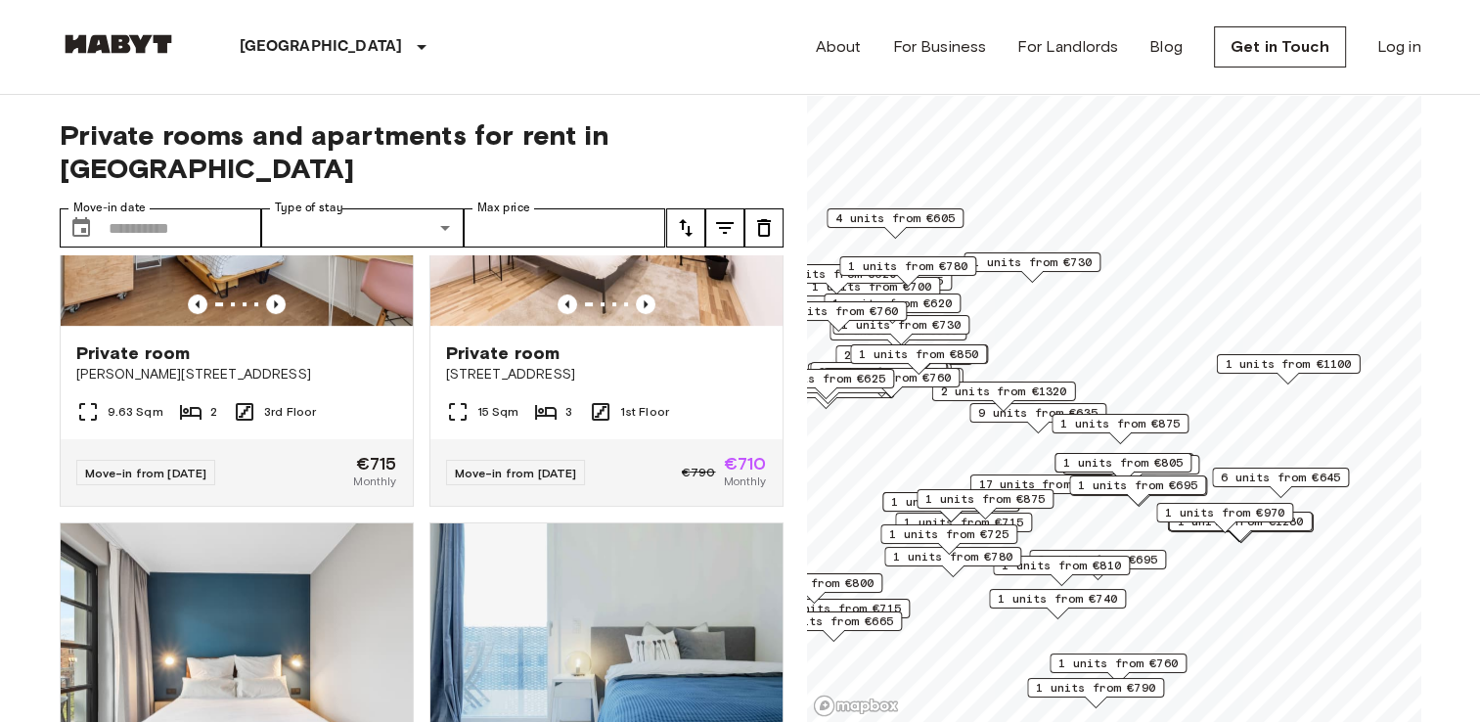
scroll to position [6627, 0]
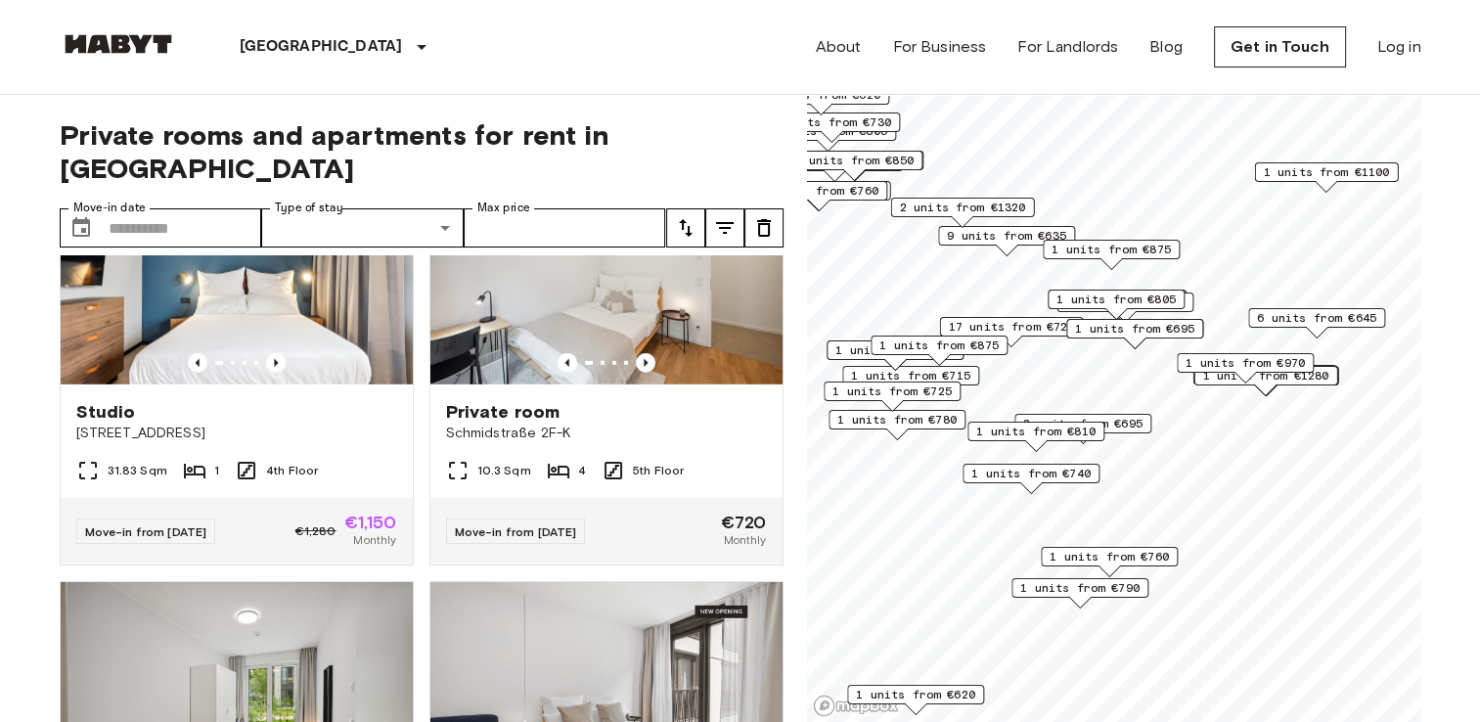
scroll to position [3090, 0]
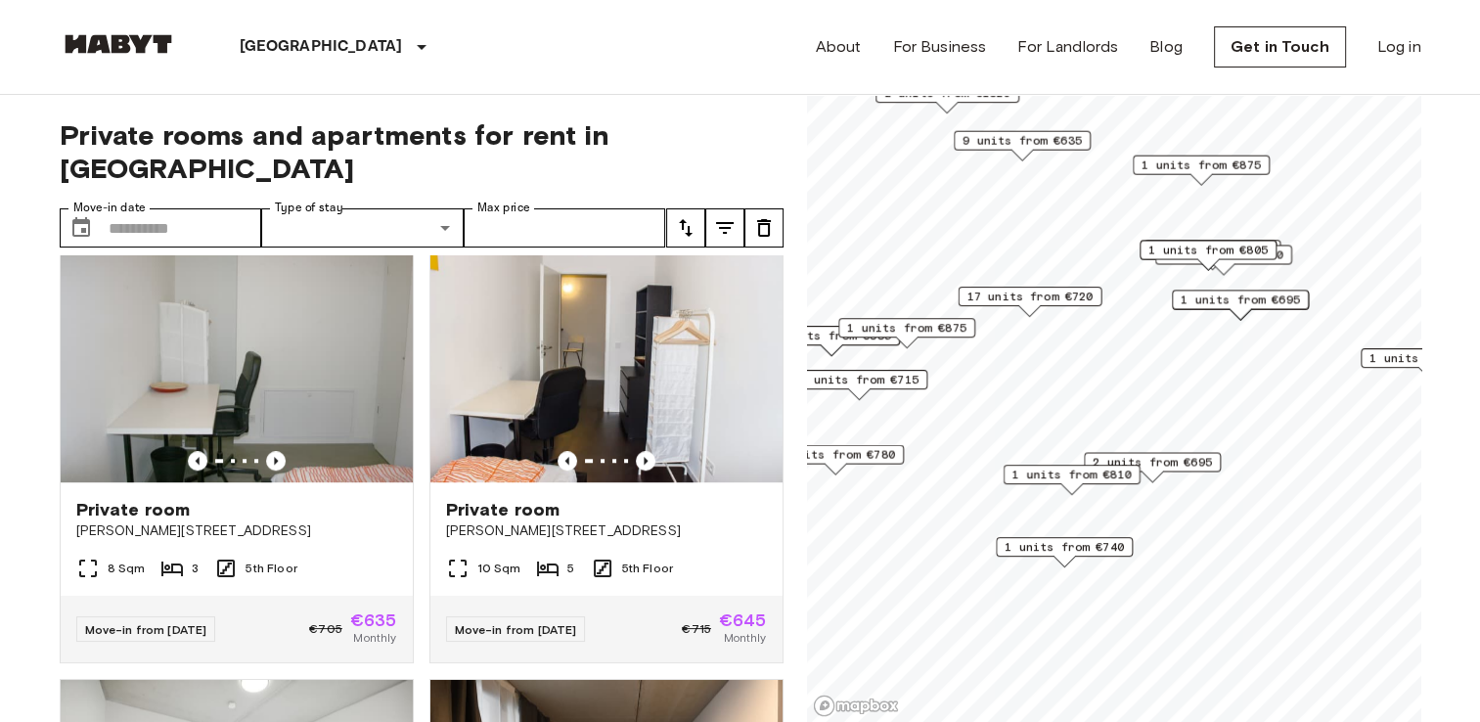
drag, startPoint x: 1143, startPoint y: 481, endPoint x: 1223, endPoint y: 430, distance: 95.0
click at [1212, 453] on span "2 units from €695" at bounding box center [1152, 462] width 119 height 18
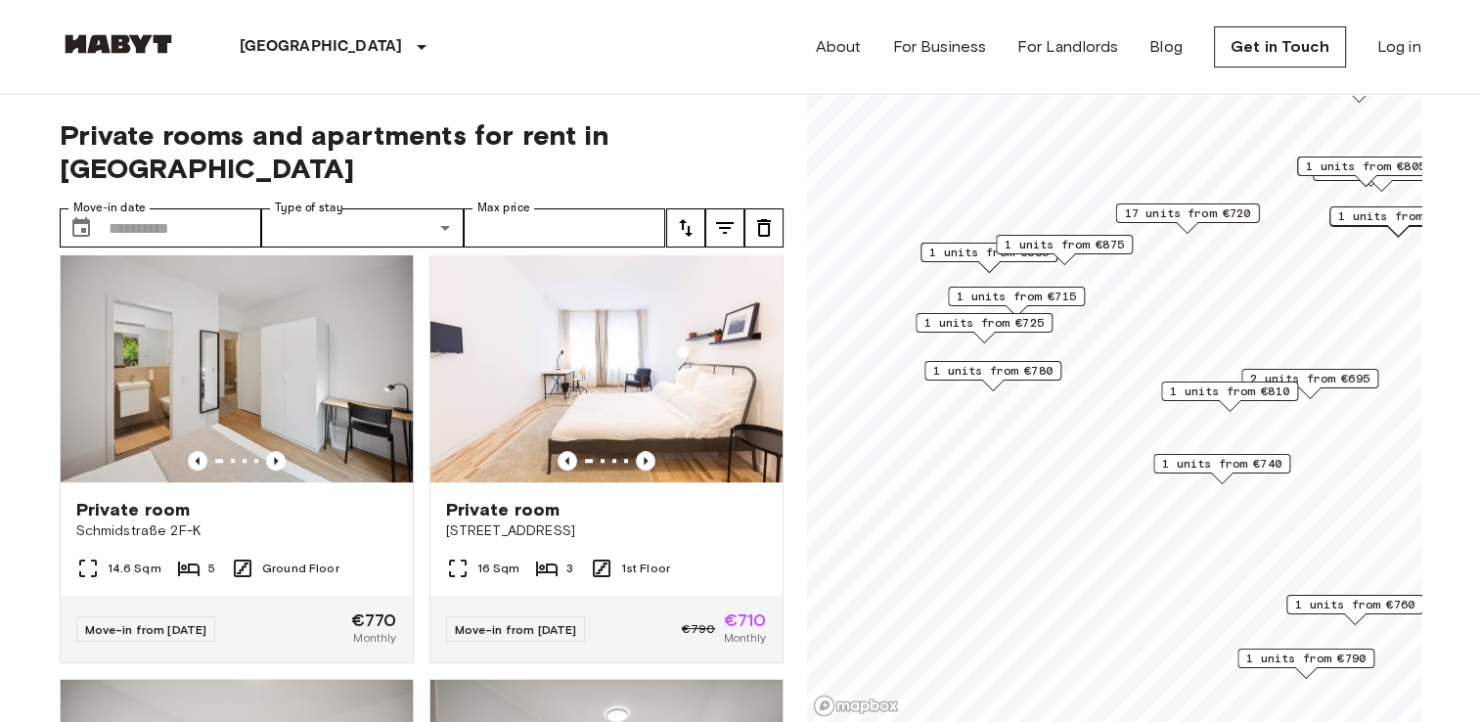
scroll to position [879, 0]
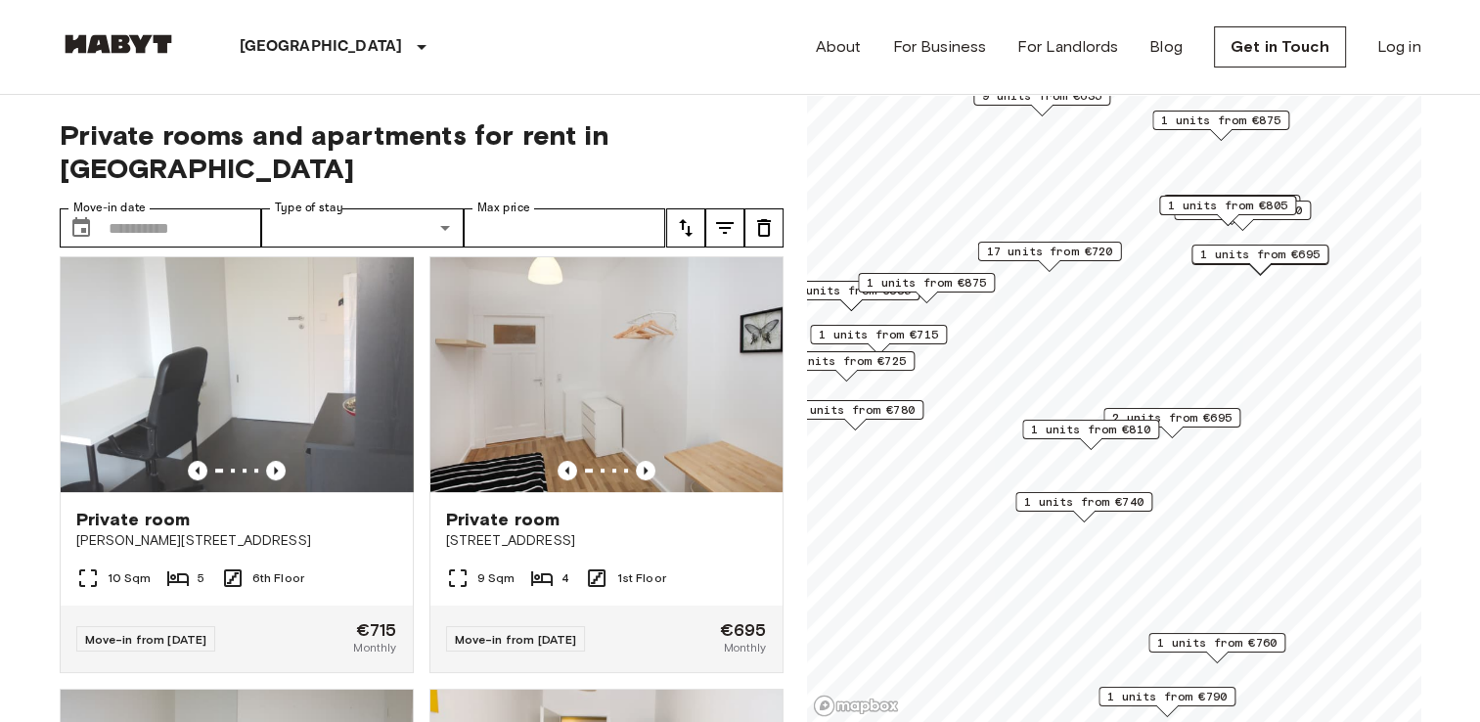
scroll to position [1322, 0]
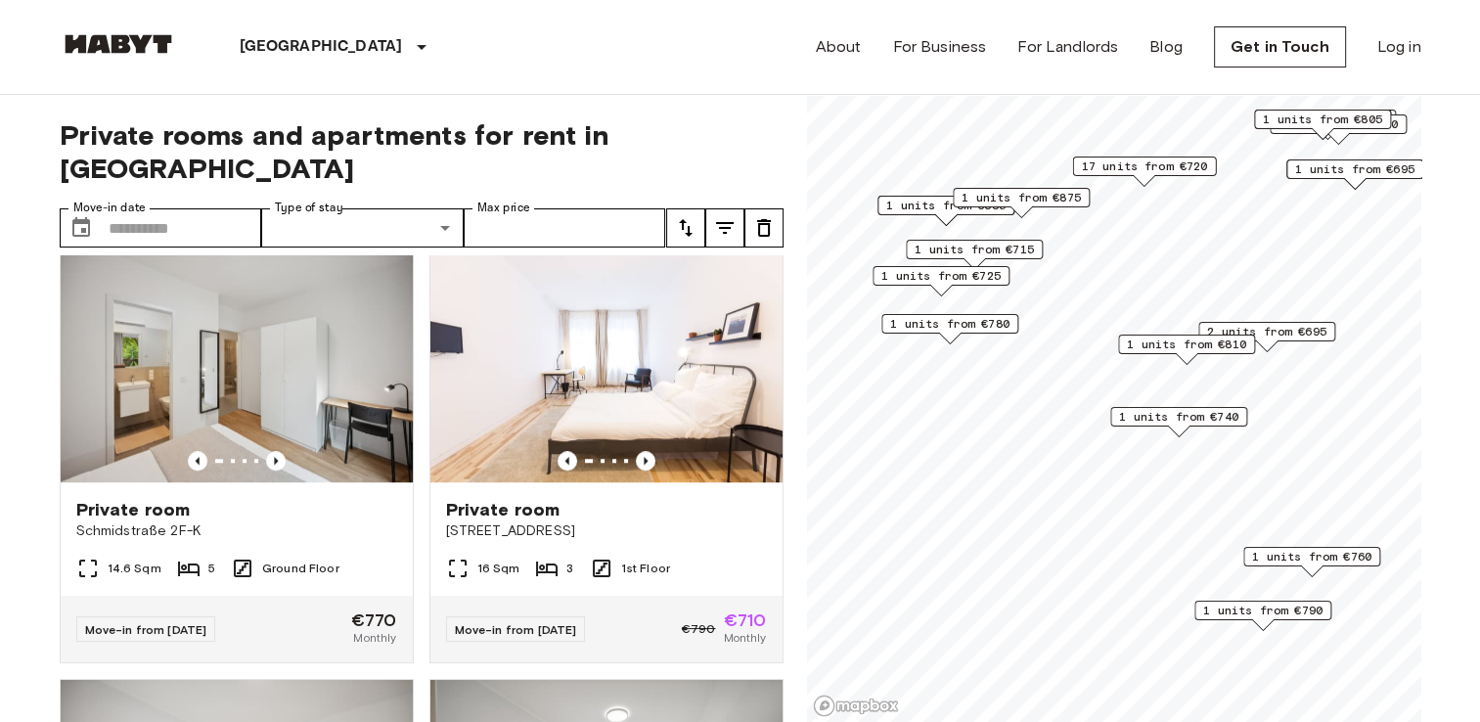
scroll to position [879, 0]
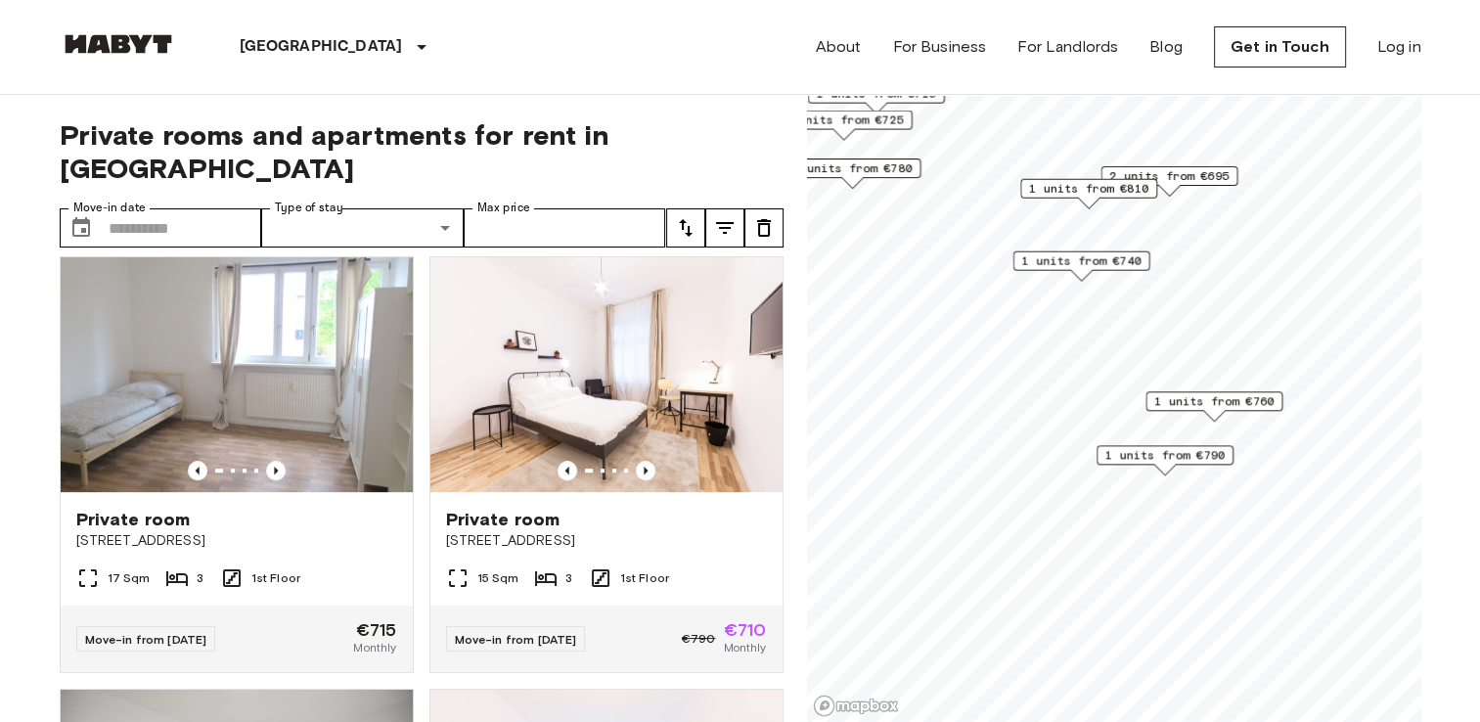
drag, startPoint x: 1268, startPoint y: 565, endPoint x: 1153, endPoint y: 388, distance: 210.8
click at [1153, 391] on div "1 units from €760" at bounding box center [1213, 406] width 137 height 30
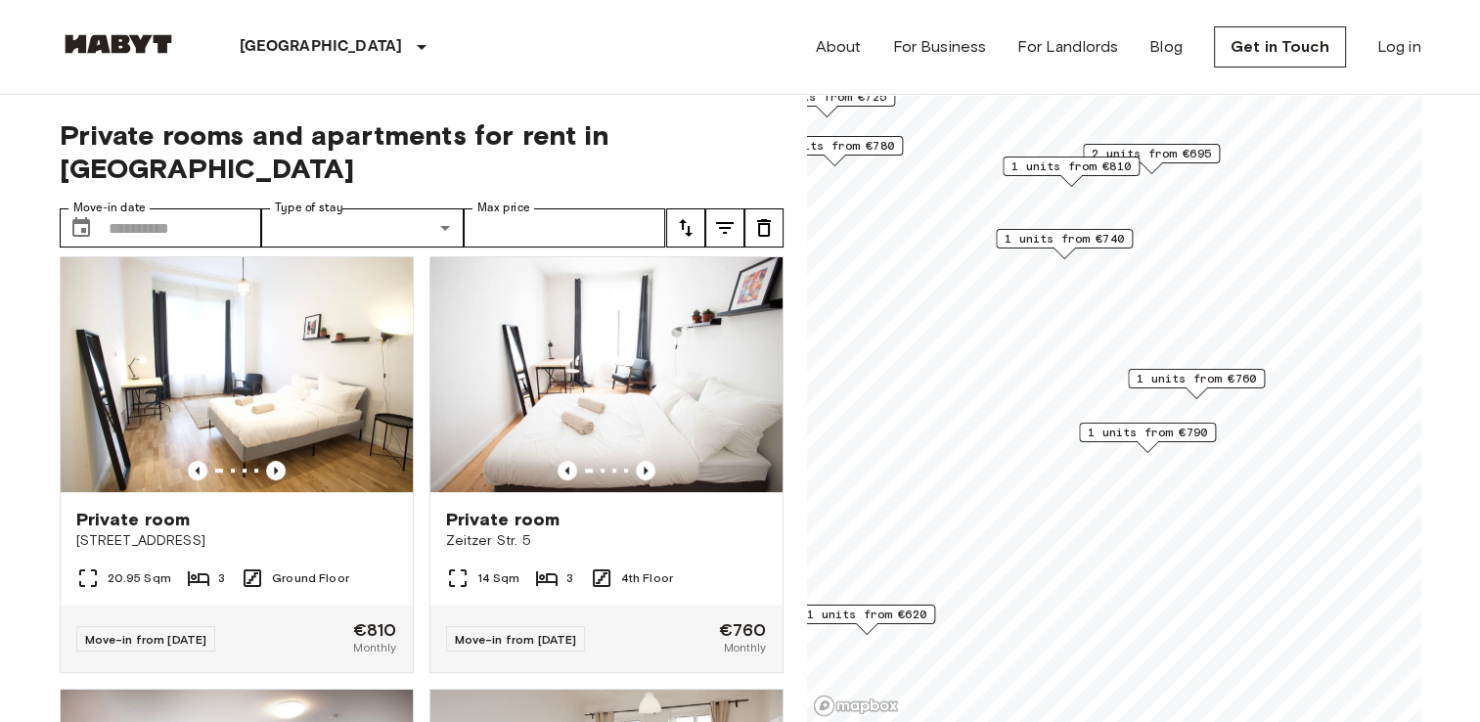
scroll to position [437, 0]
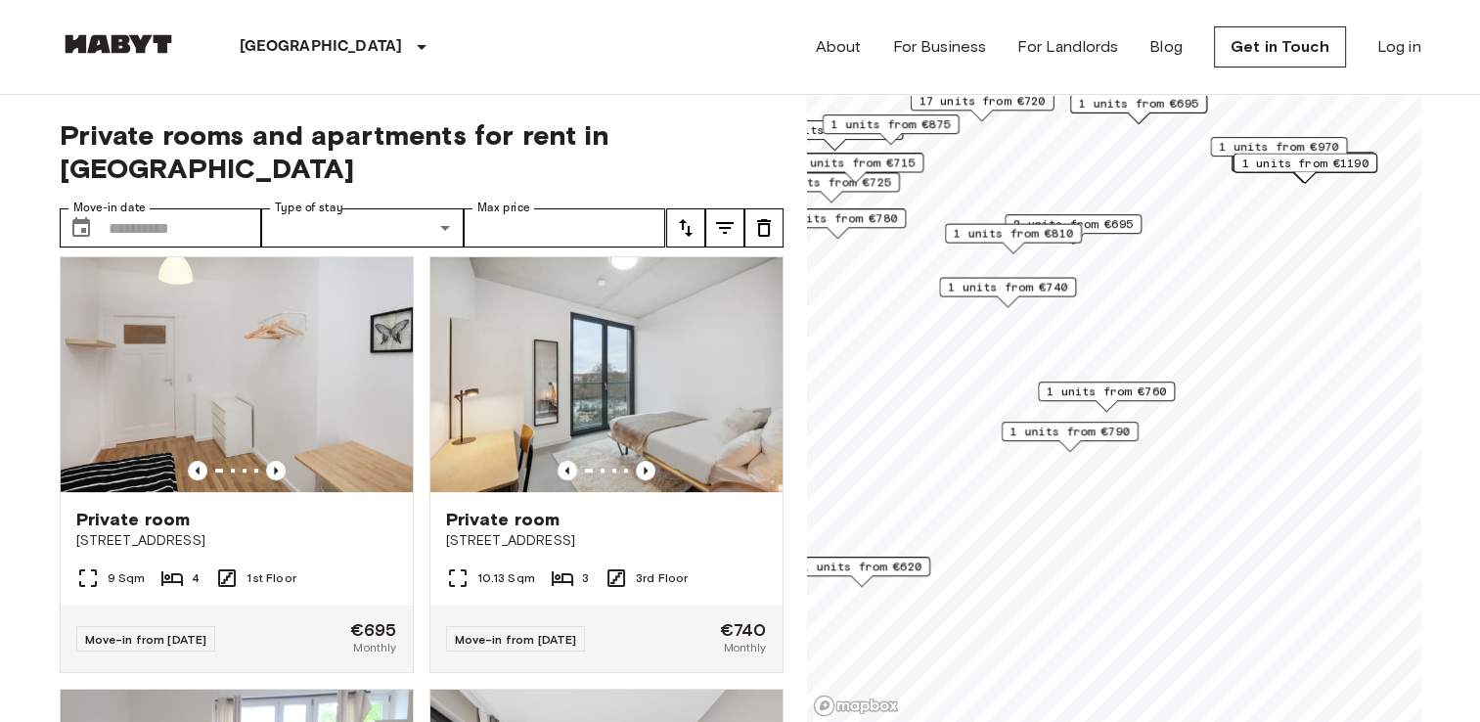
scroll to position [1322, 0]
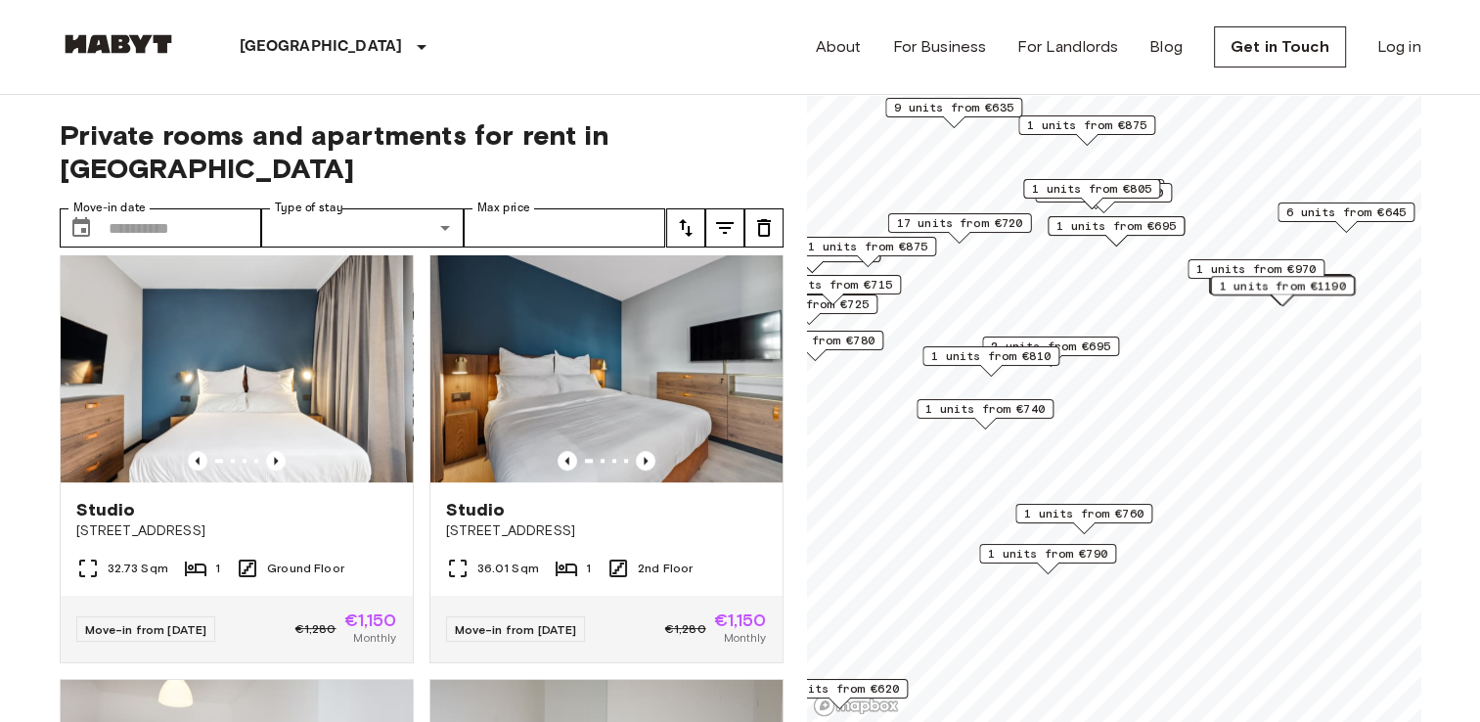
scroll to position [2206, 0]
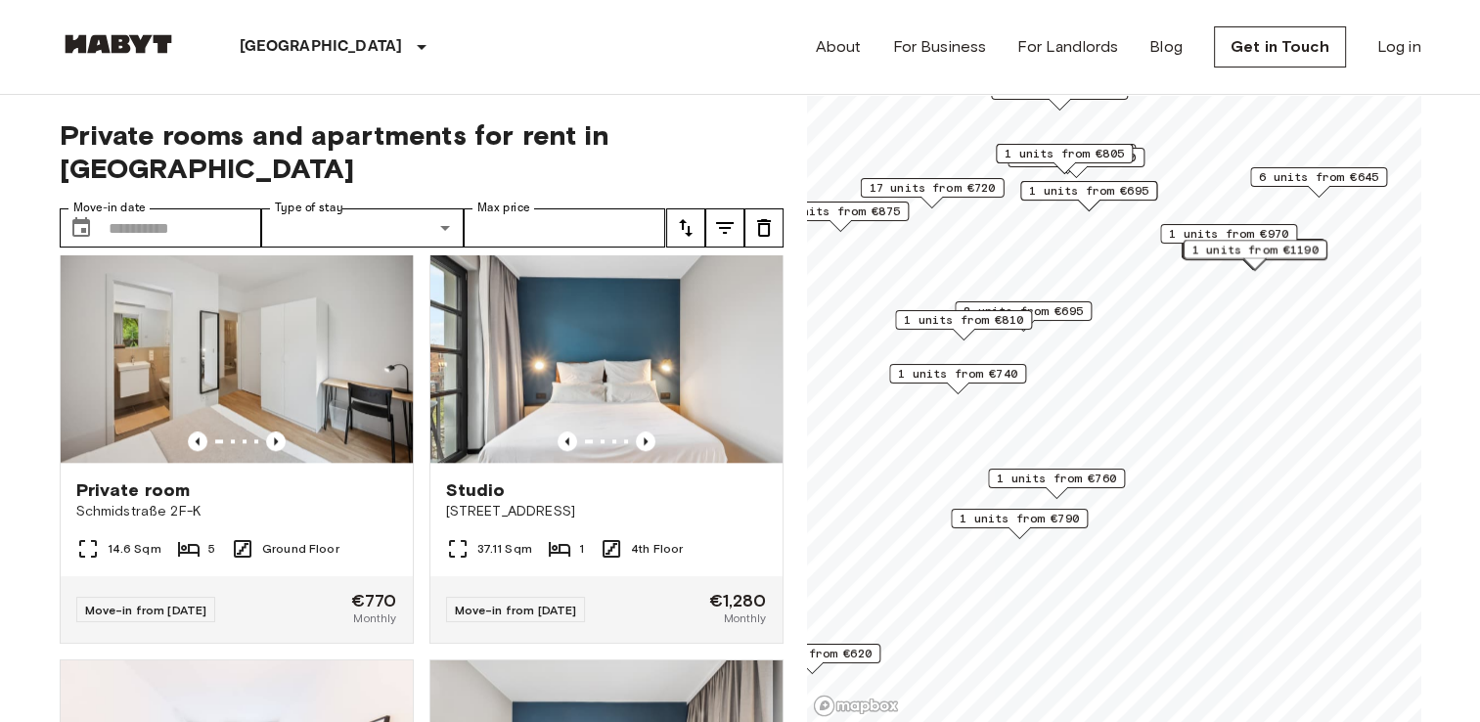
scroll to position [1322, 0]
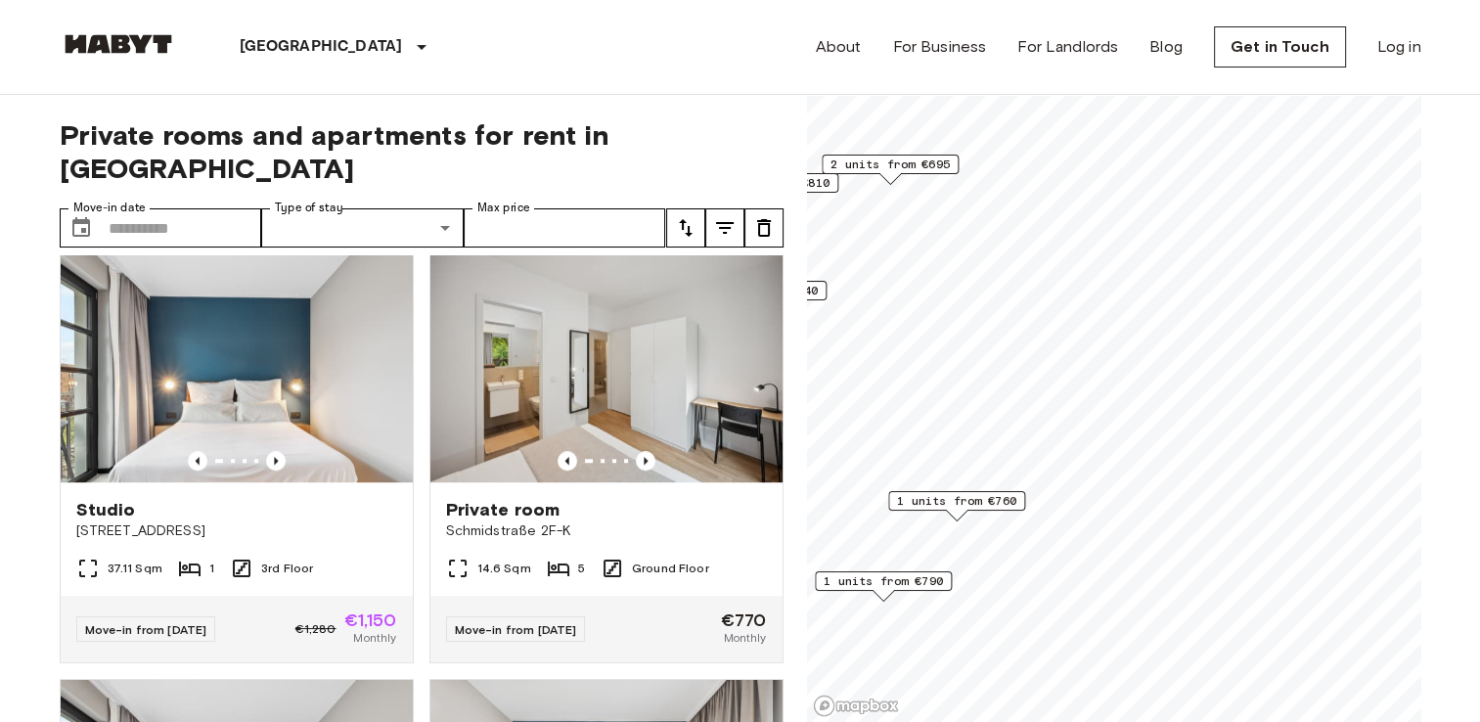
scroll to position [436, 0]
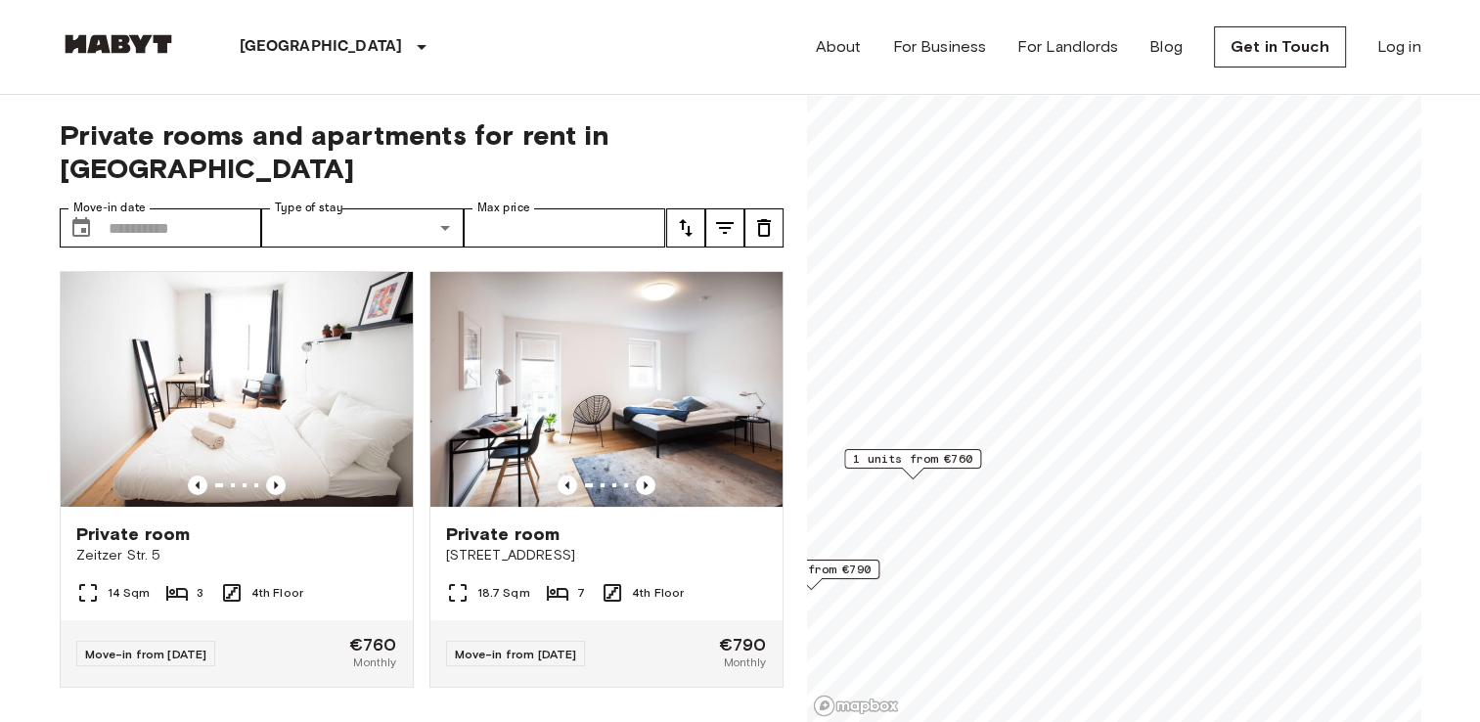
click at [958, 460] on span "1 units from €760" at bounding box center [912, 459] width 119 height 18
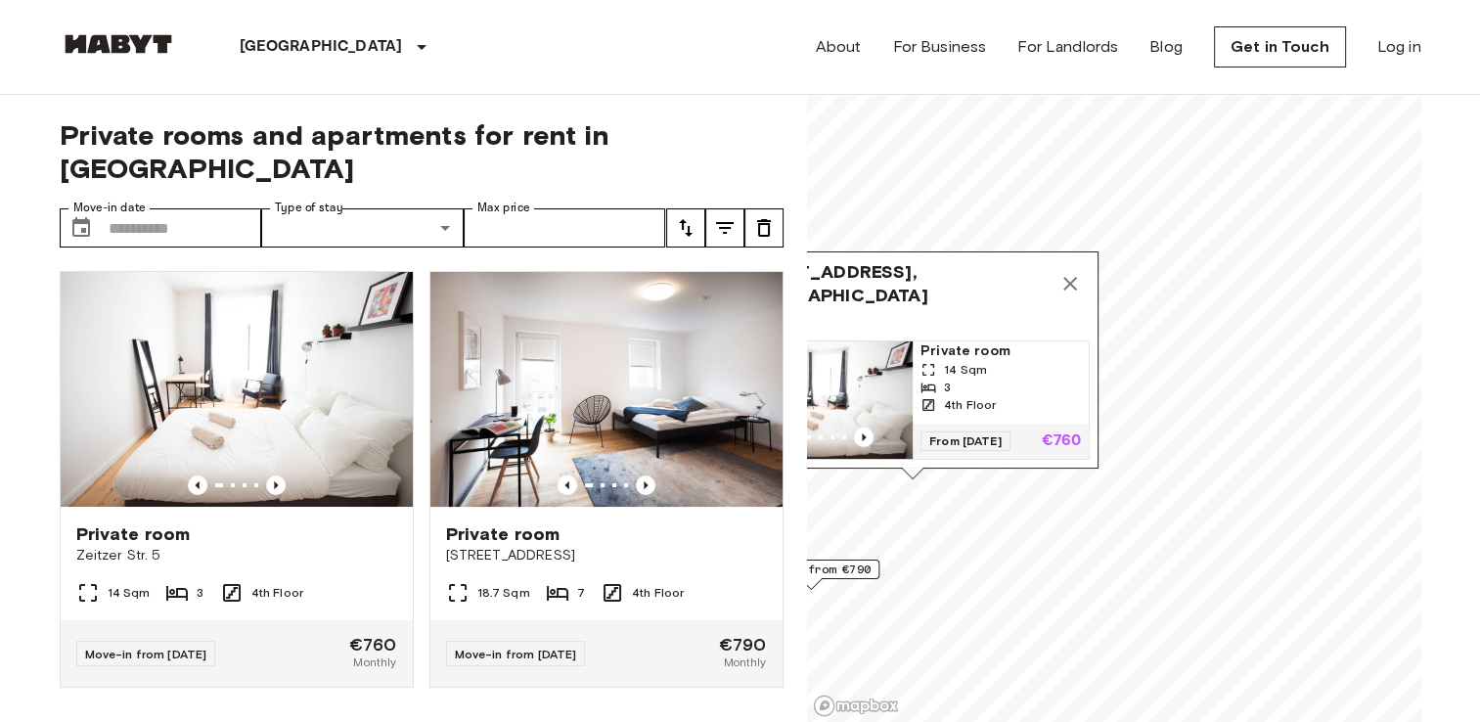
click at [1012, 396] on div "4th Floor" at bounding box center [1000, 405] width 160 height 18
click at [1067, 278] on button "Map marker" at bounding box center [1070, 283] width 39 height 39
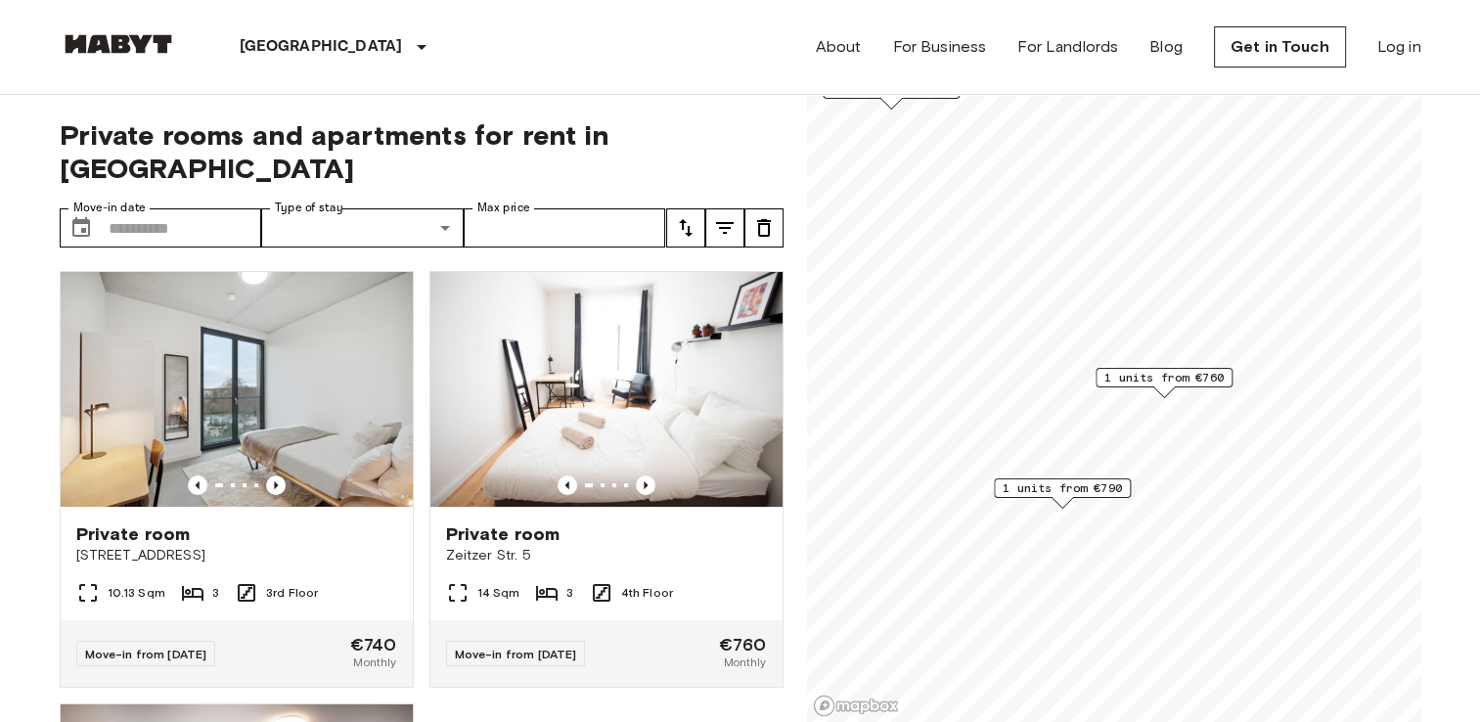
click at [1092, 487] on span "1 units from €790" at bounding box center [1062, 488] width 119 height 18
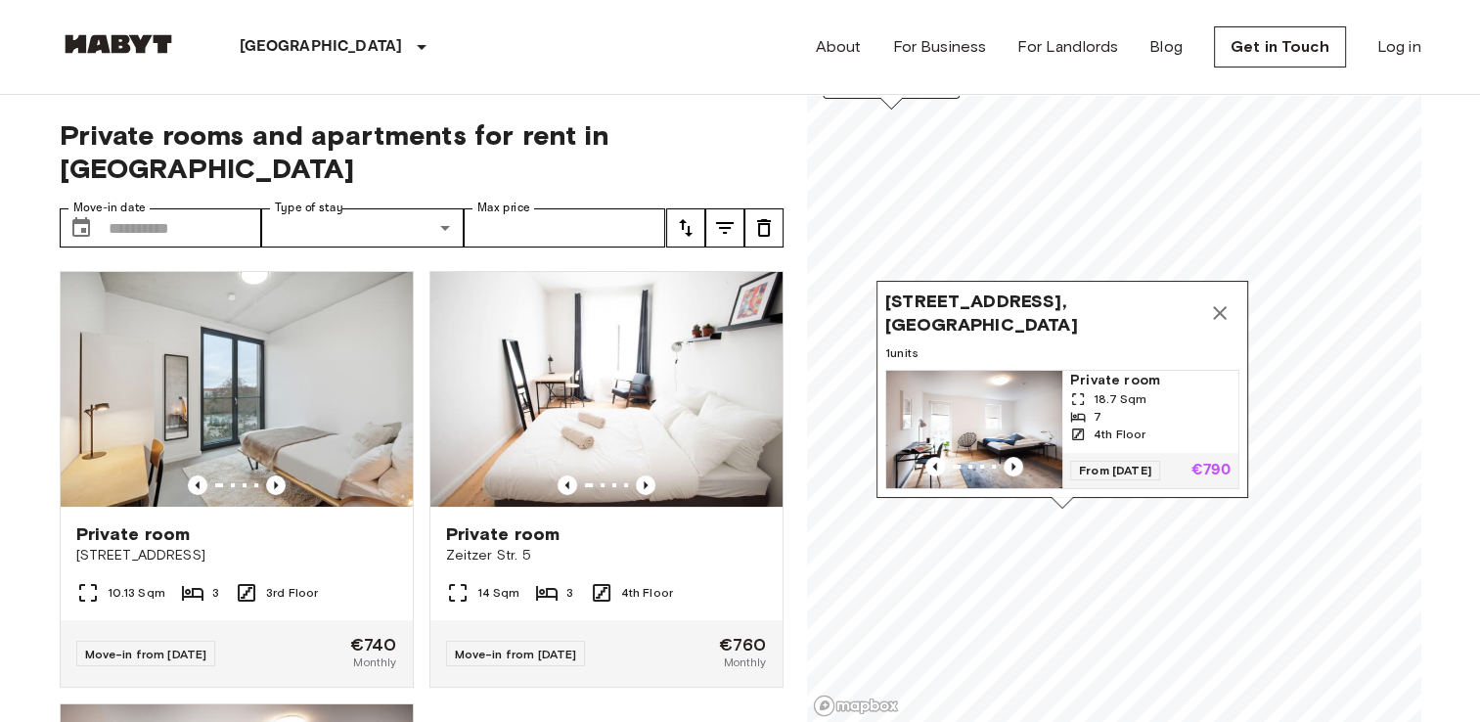
click at [1037, 395] on img "Map marker" at bounding box center [974, 429] width 176 height 117
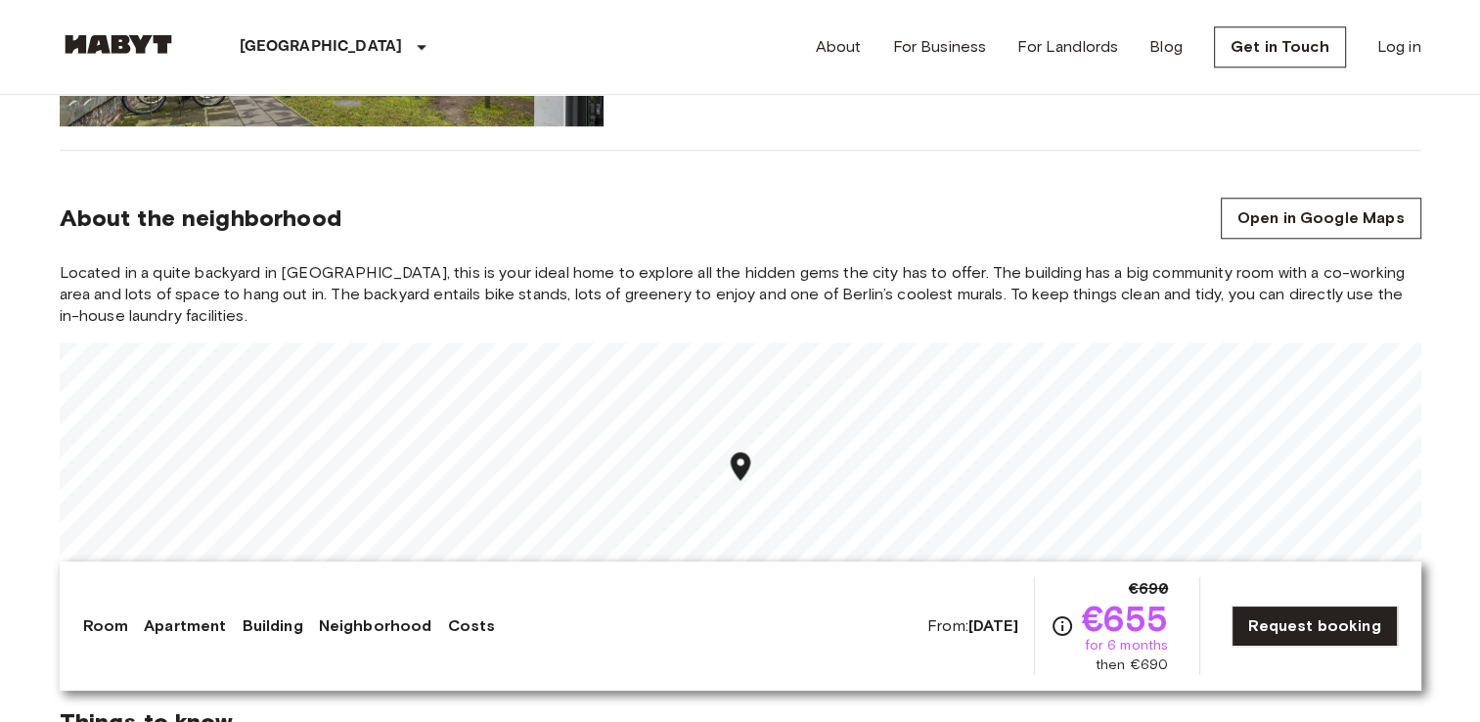
scroll to position [1941, 0]
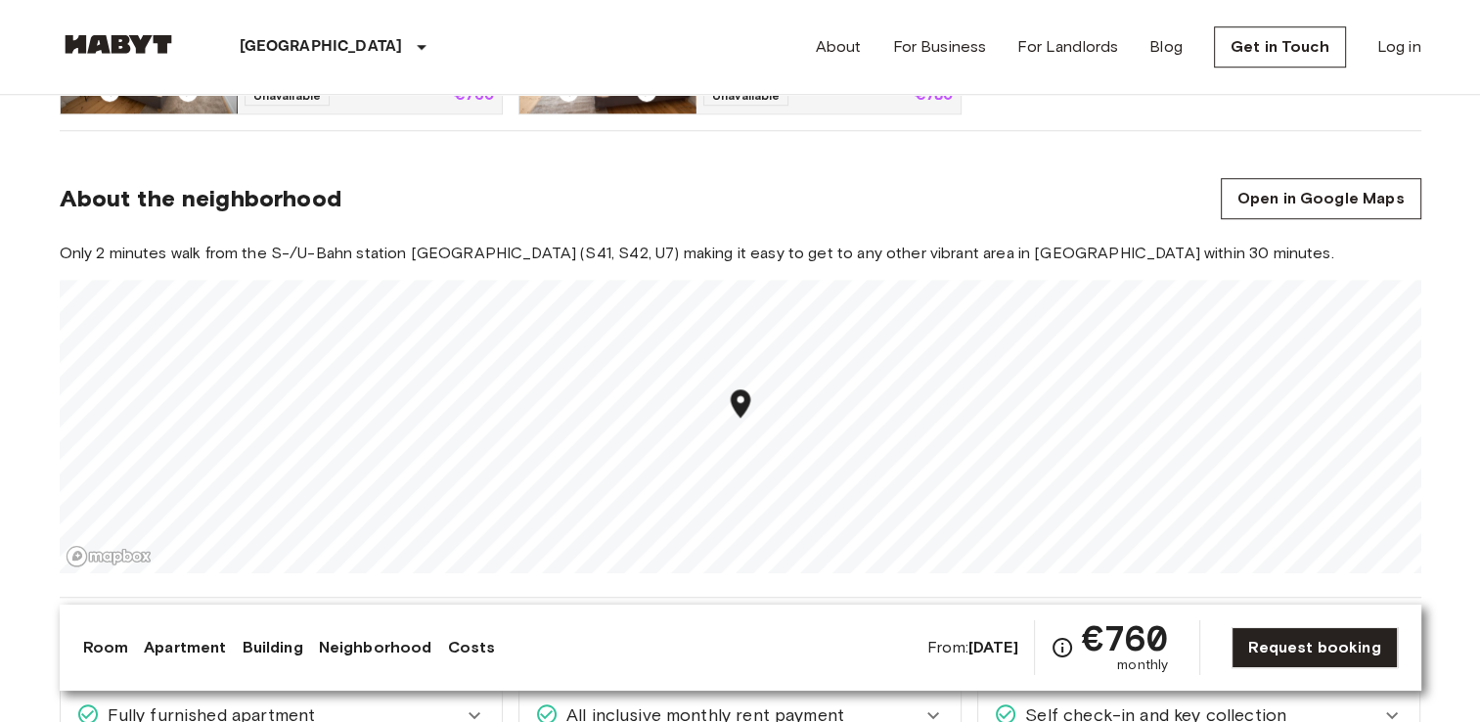
scroll to position [1489, 0]
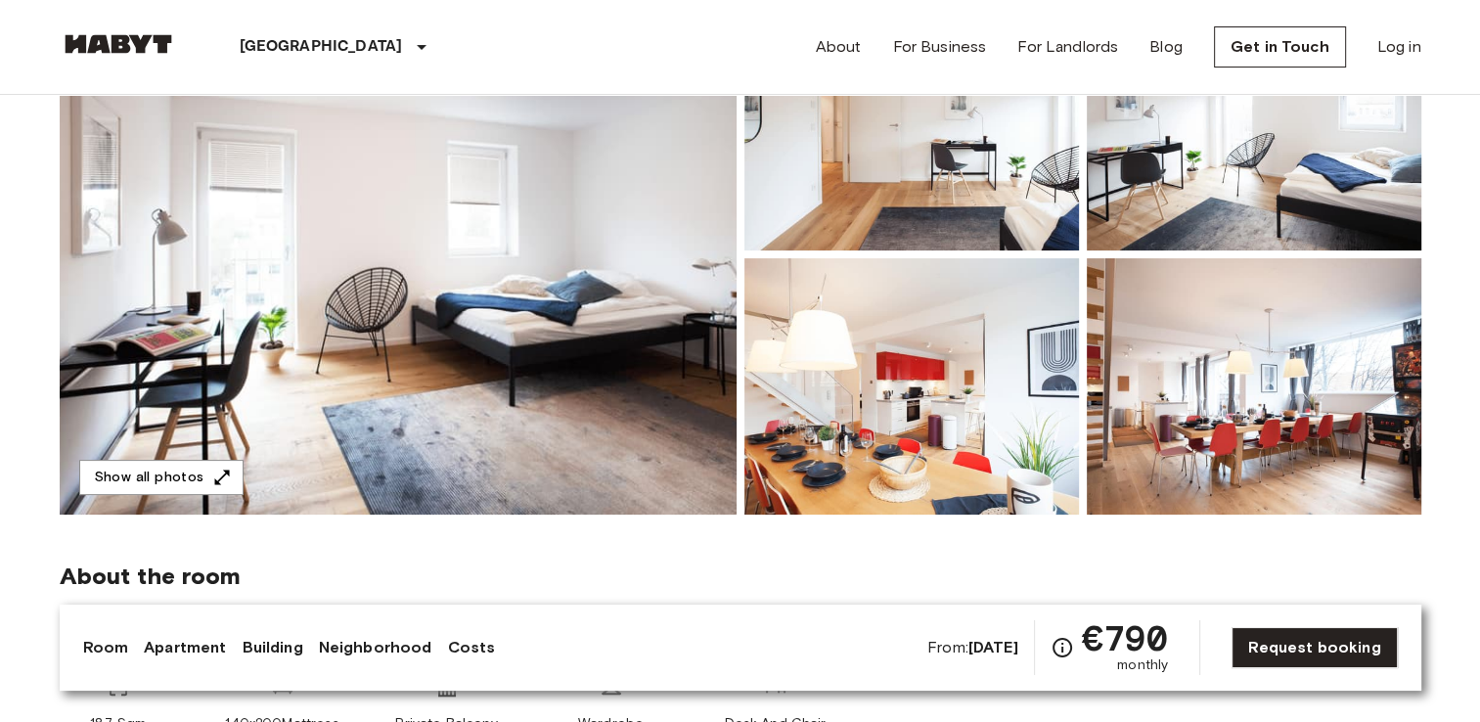
scroll to position [256, 0]
click at [638, 273] on img at bounding box center [398, 255] width 677 height 520
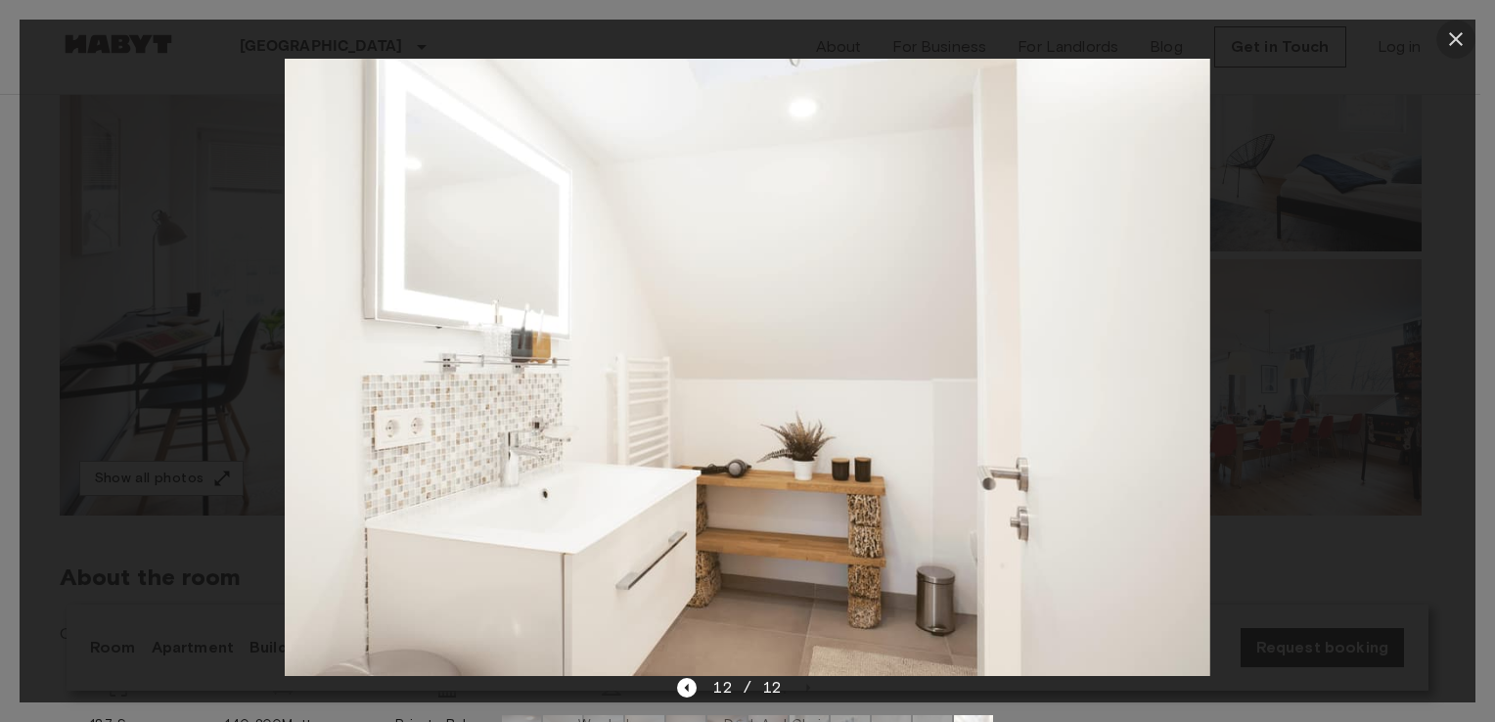
click at [1459, 44] on icon "button" at bounding box center [1456, 39] width 14 height 14
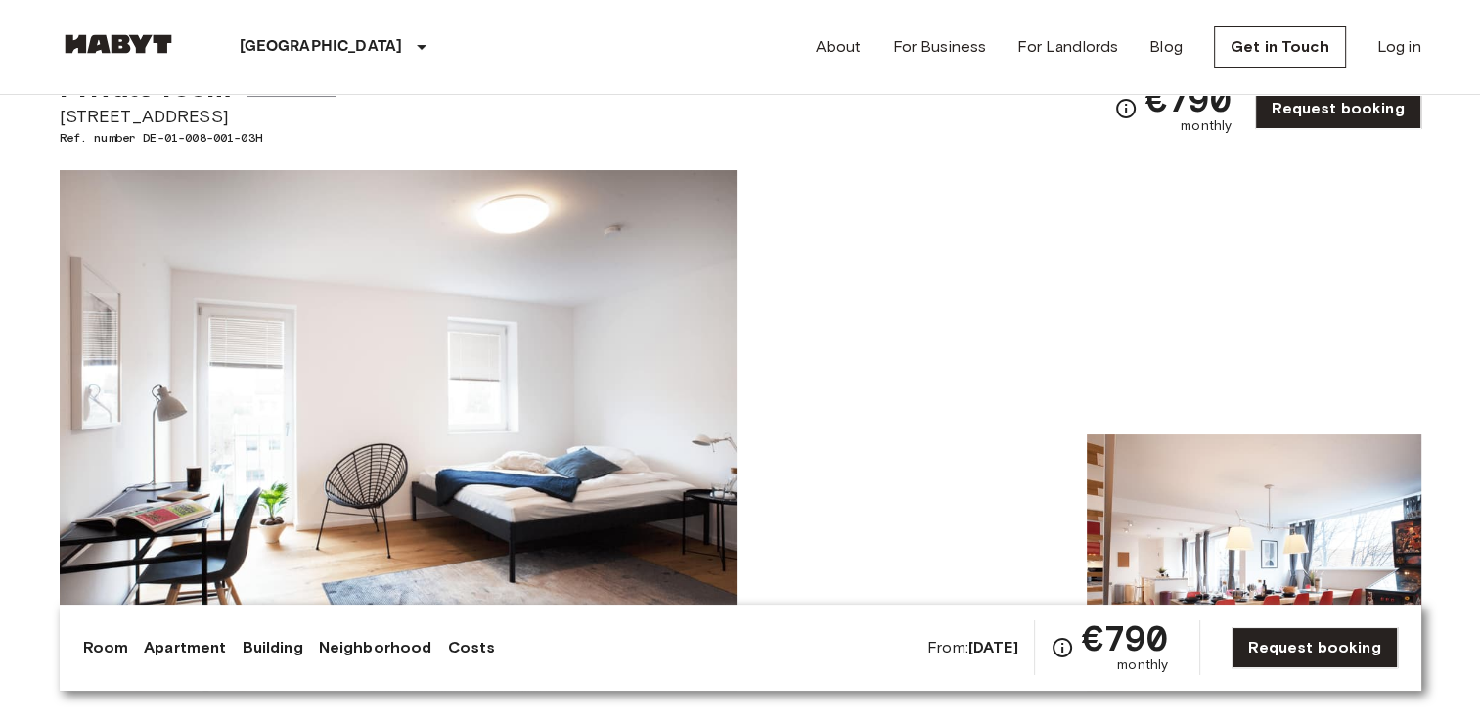
scroll to position [0, 0]
